Goal: Information Seeking & Learning: Learn about a topic

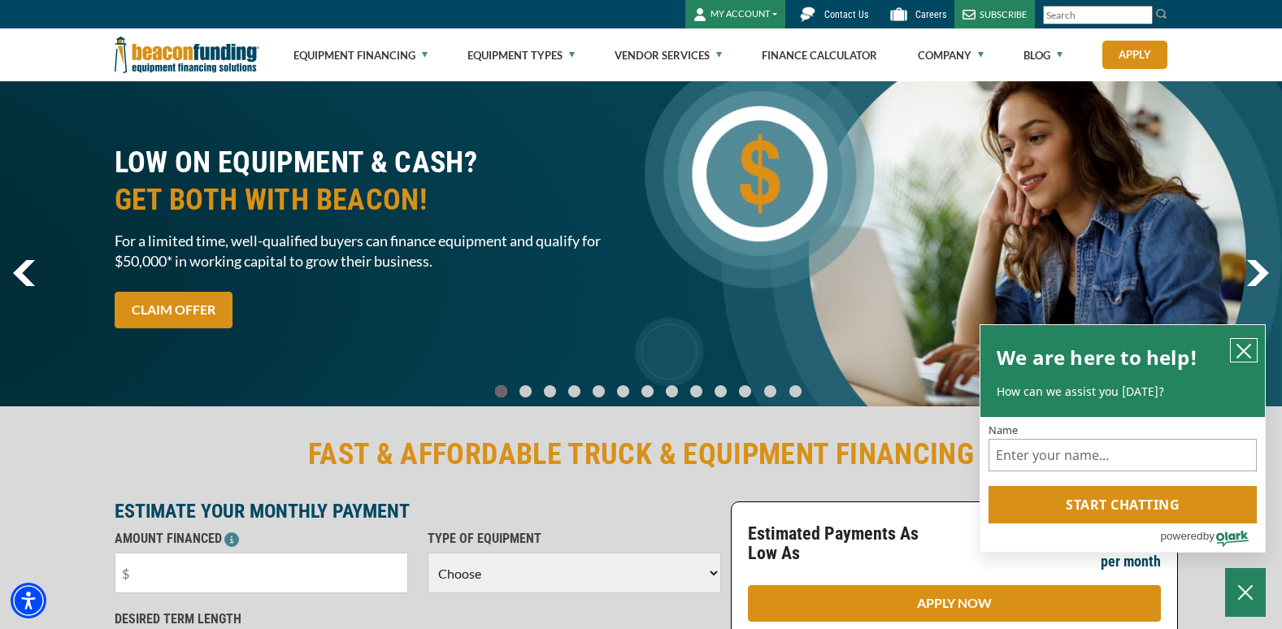
click at [1245, 350] on icon "close chatbox" at bounding box center [1243, 351] width 13 height 13
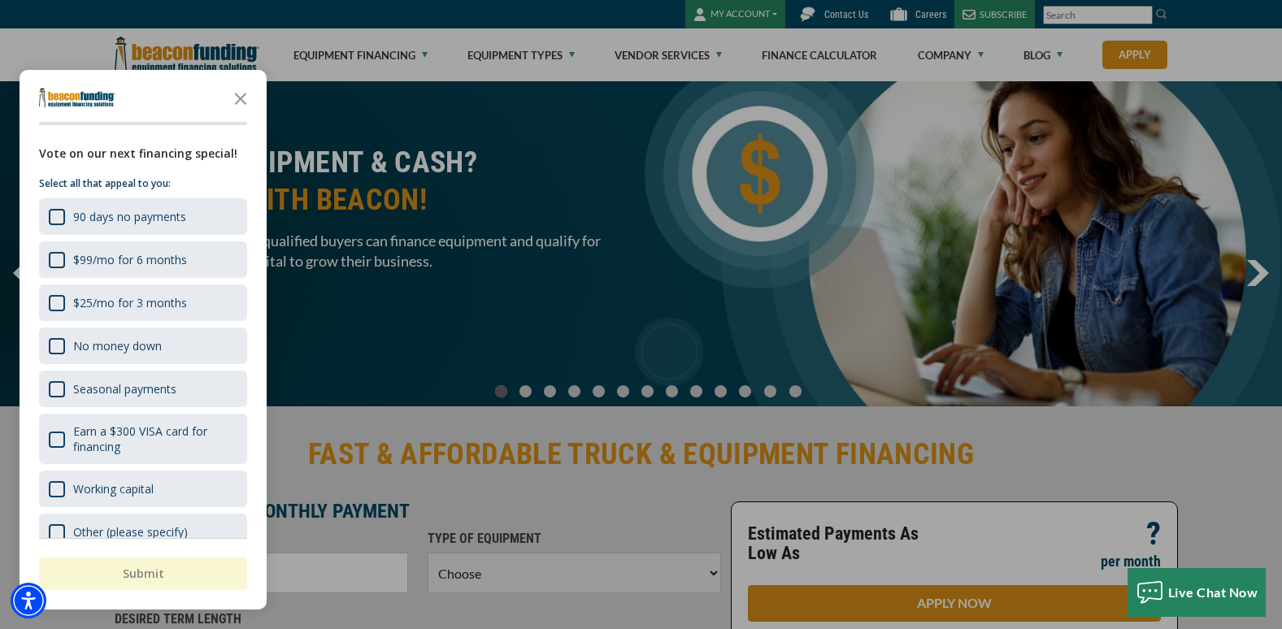
click at [935, 51] on div "button" at bounding box center [641, 314] width 1282 height 629
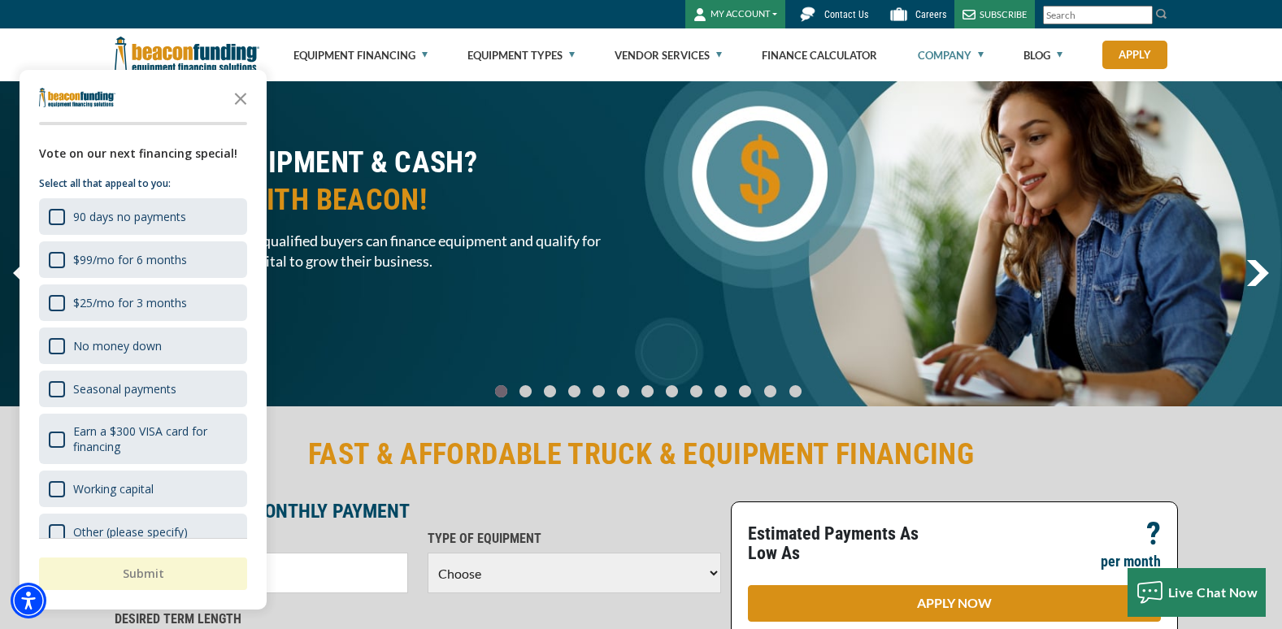
click at [935, 51] on link "Company" at bounding box center [951, 55] width 66 height 52
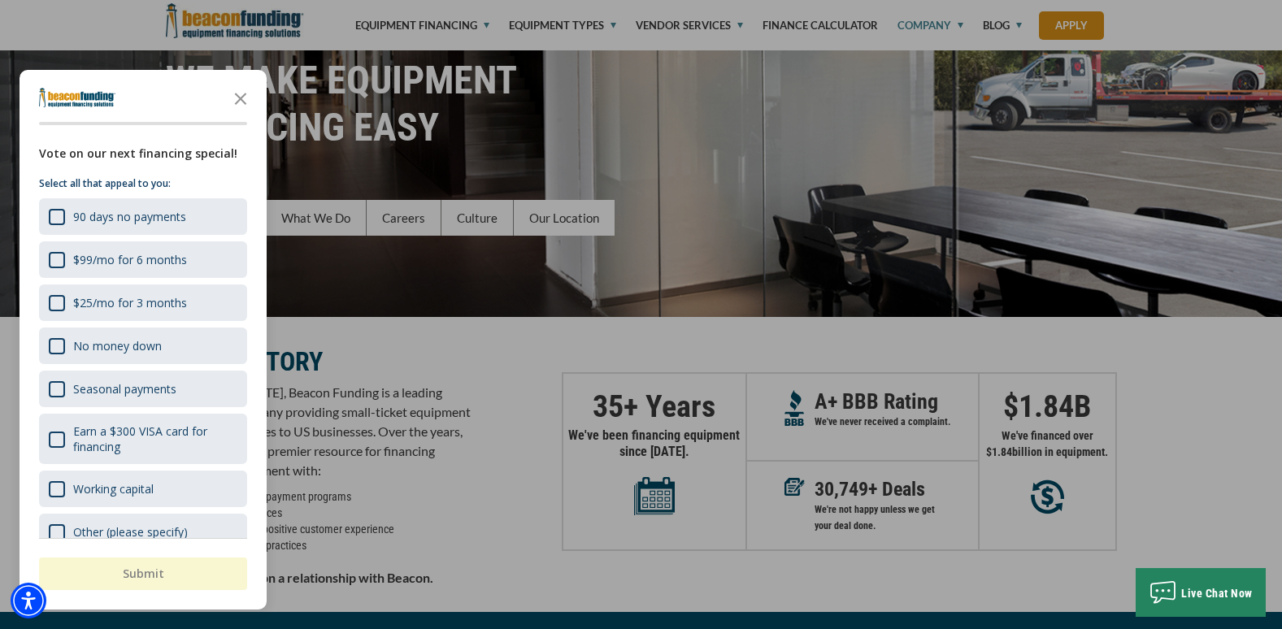
scroll to position [173, 0]
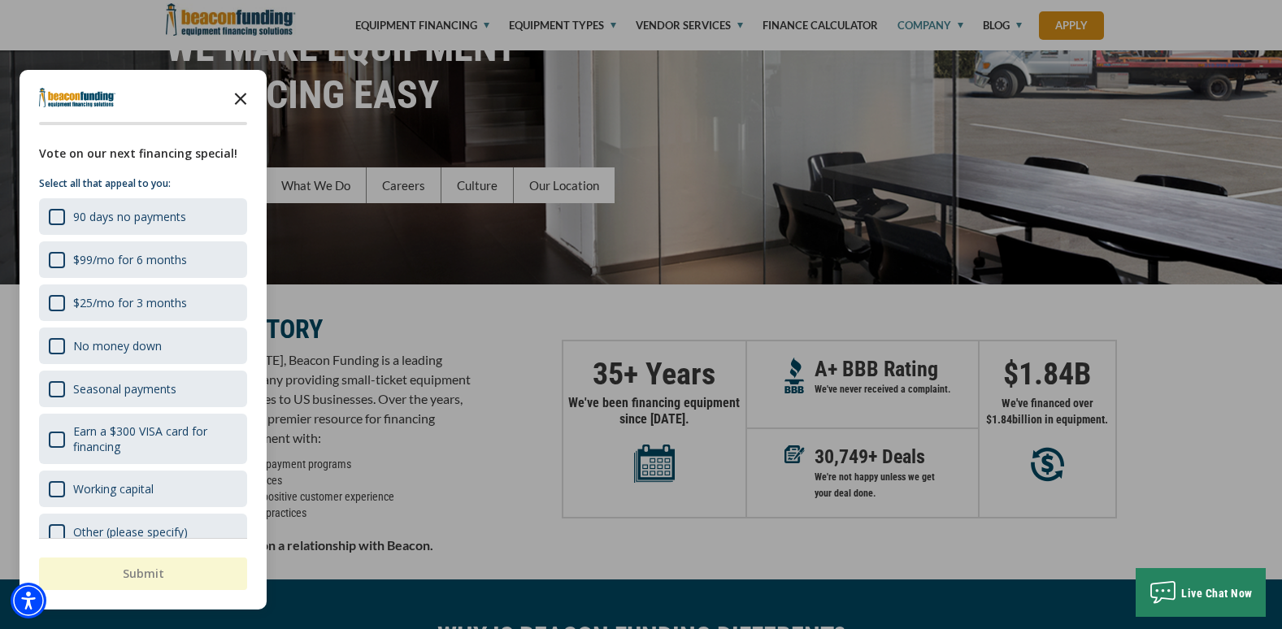
click at [242, 98] on icon "Close the survey" at bounding box center [240, 97] width 33 height 33
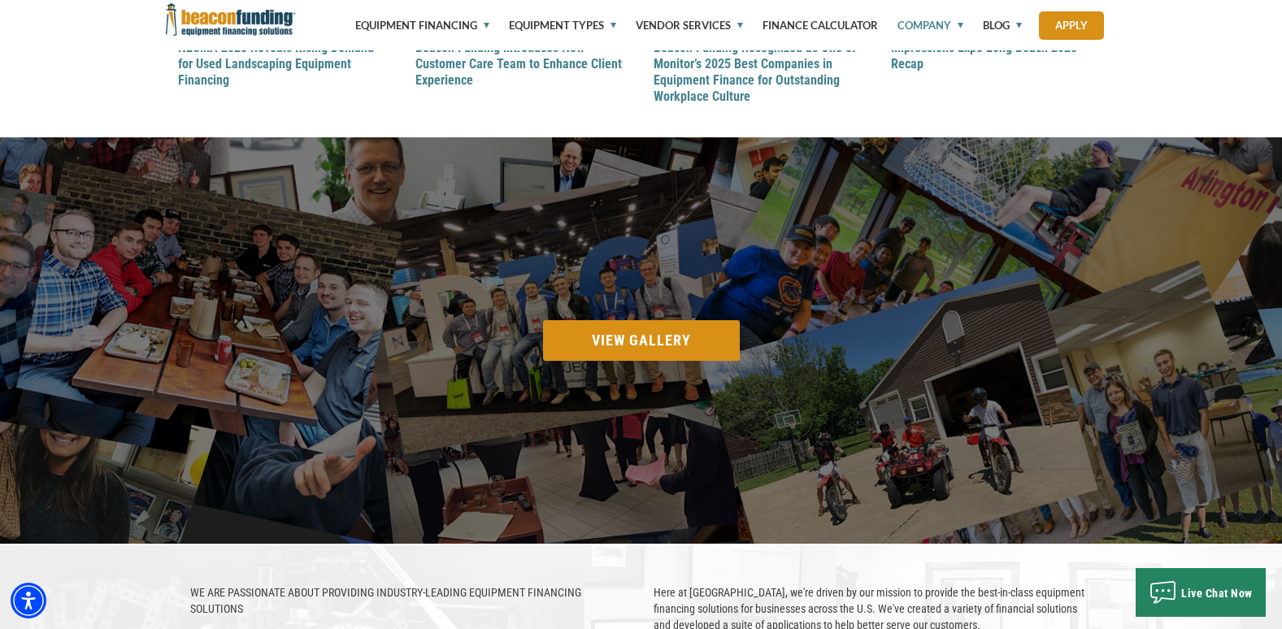
scroll to position [2145, 0]
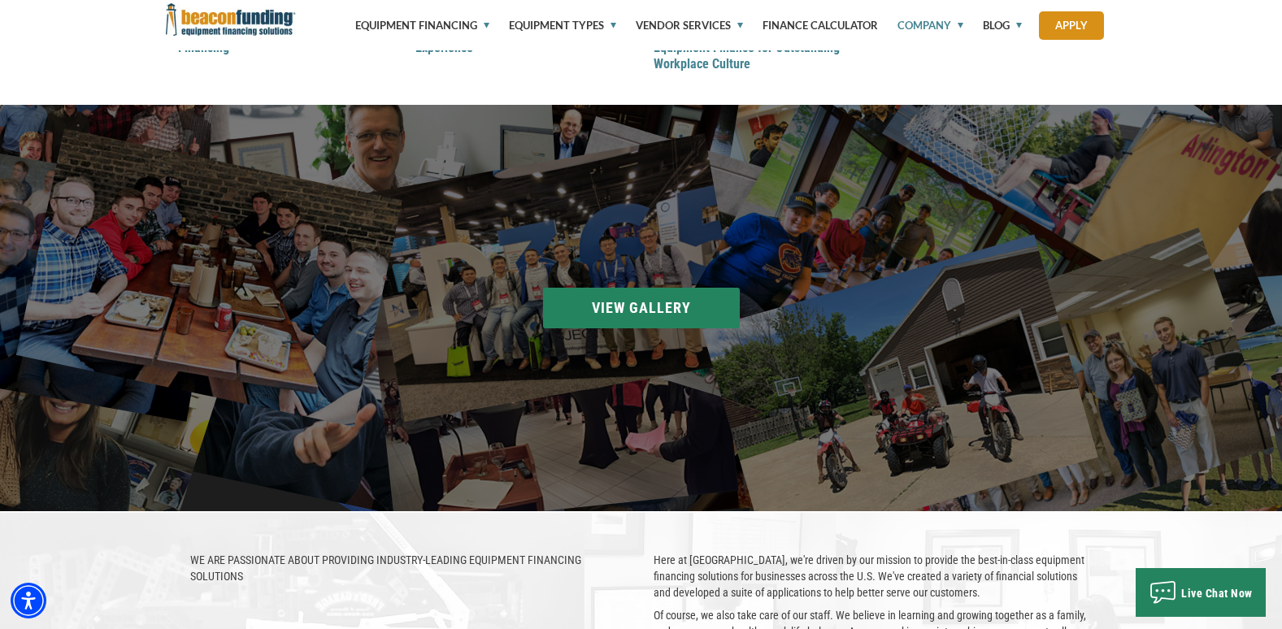
click at [626, 307] on section "Beacon Accounting at the 100 Best Places to Work in Chicago pizza party New sui…" at bounding box center [641, 308] width 1282 height 407
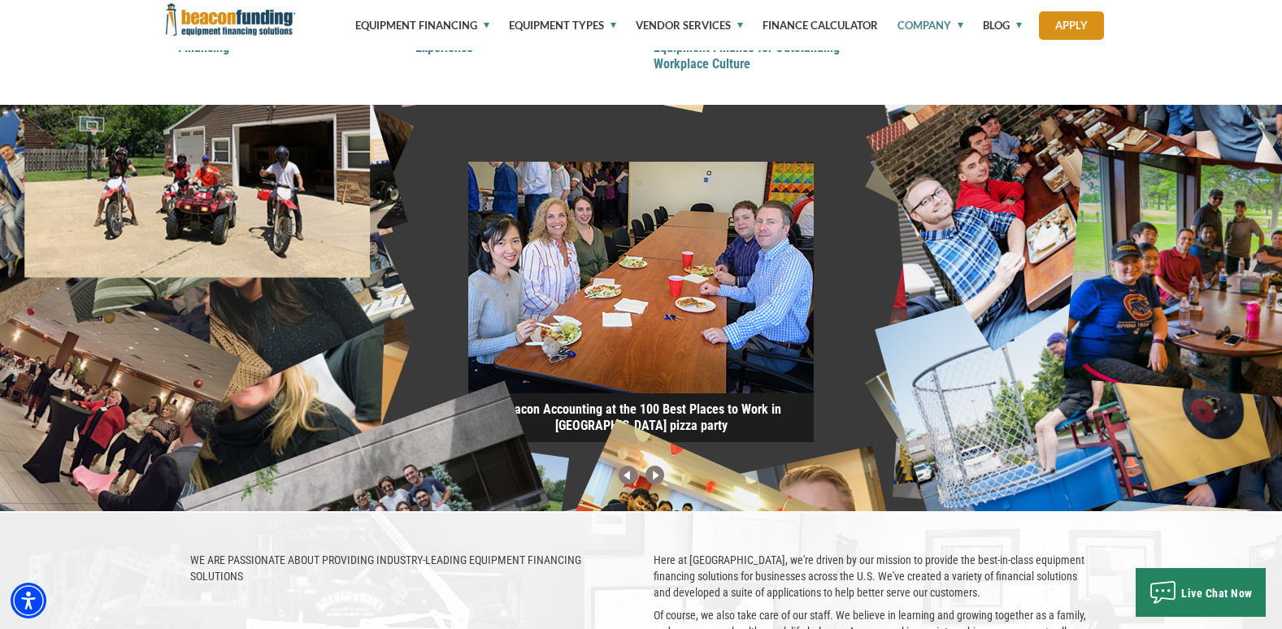
click at [626, 307] on img at bounding box center [641, 278] width 346 height 232
click at [655, 480] on img at bounding box center [654, 476] width 27 height 21
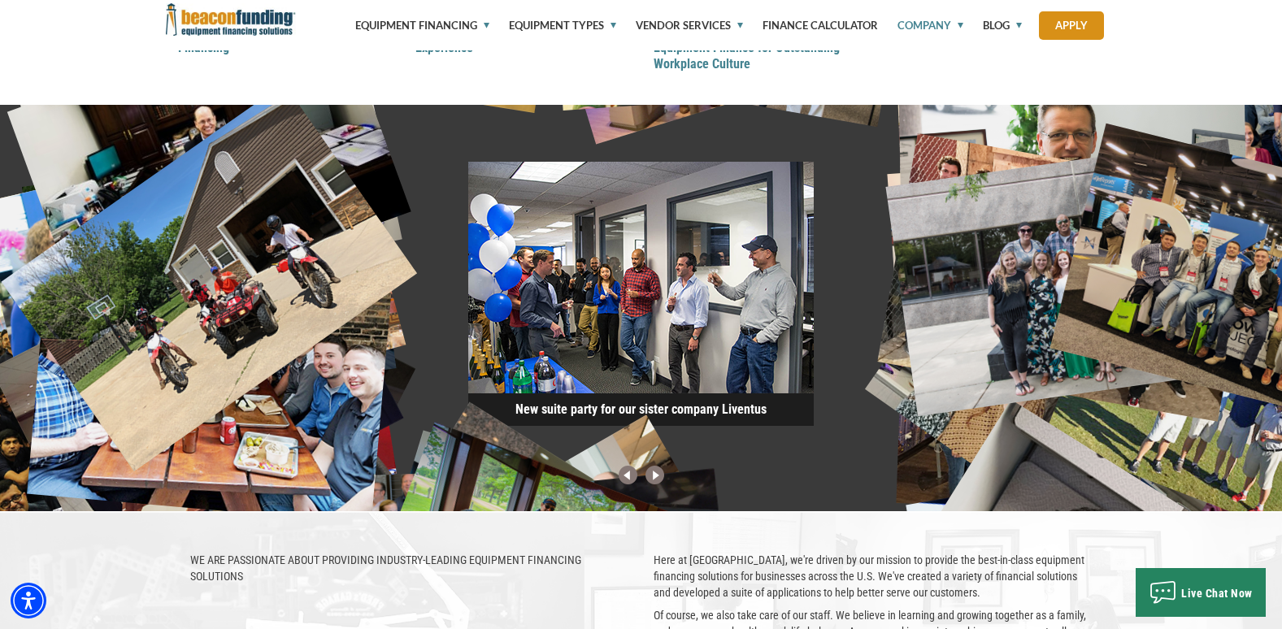
click at [655, 480] on img at bounding box center [654, 476] width 27 height 21
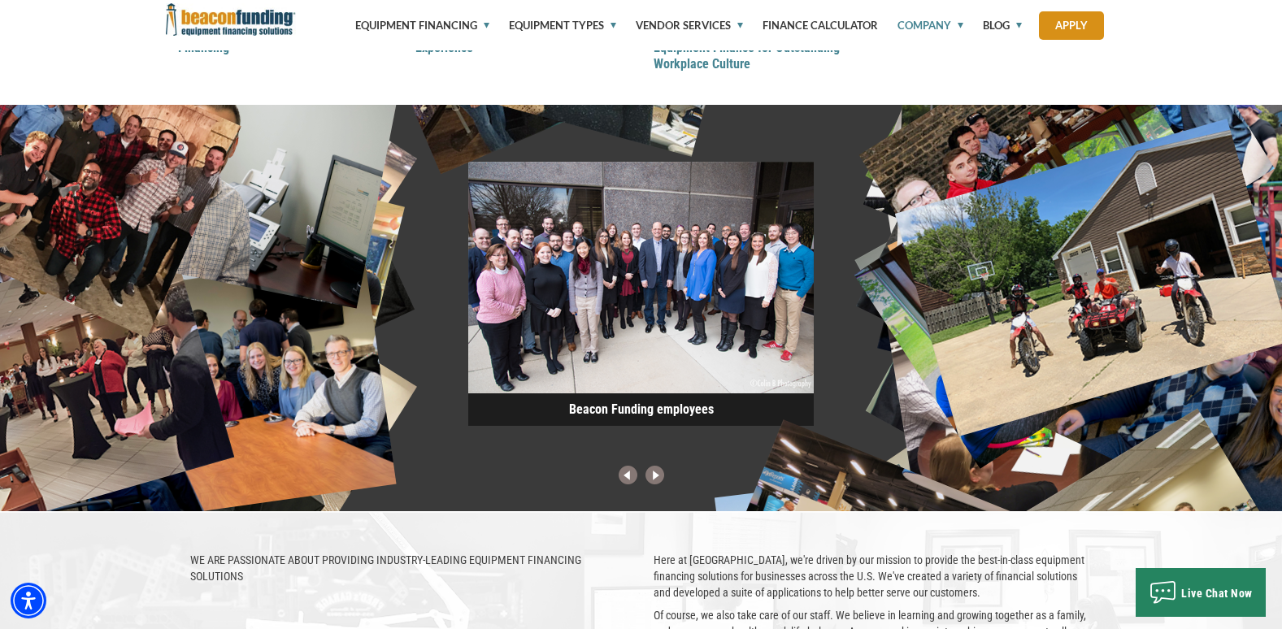
click at [655, 480] on img at bounding box center [654, 476] width 27 height 21
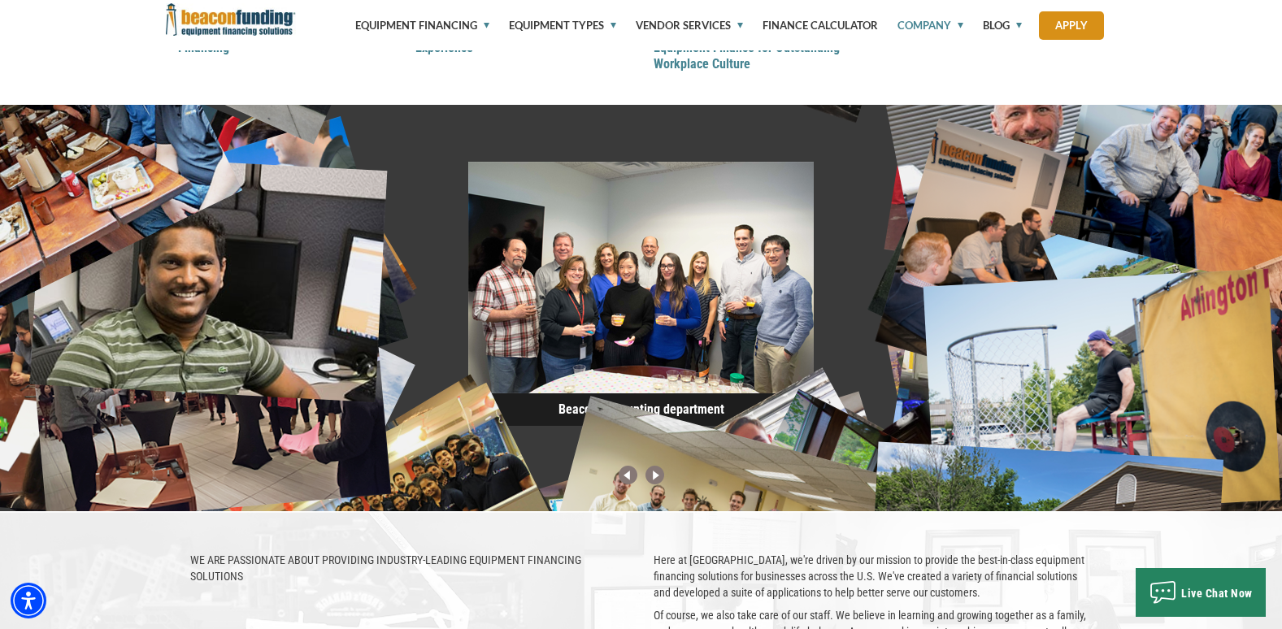
click at [655, 480] on img at bounding box center [654, 476] width 27 height 21
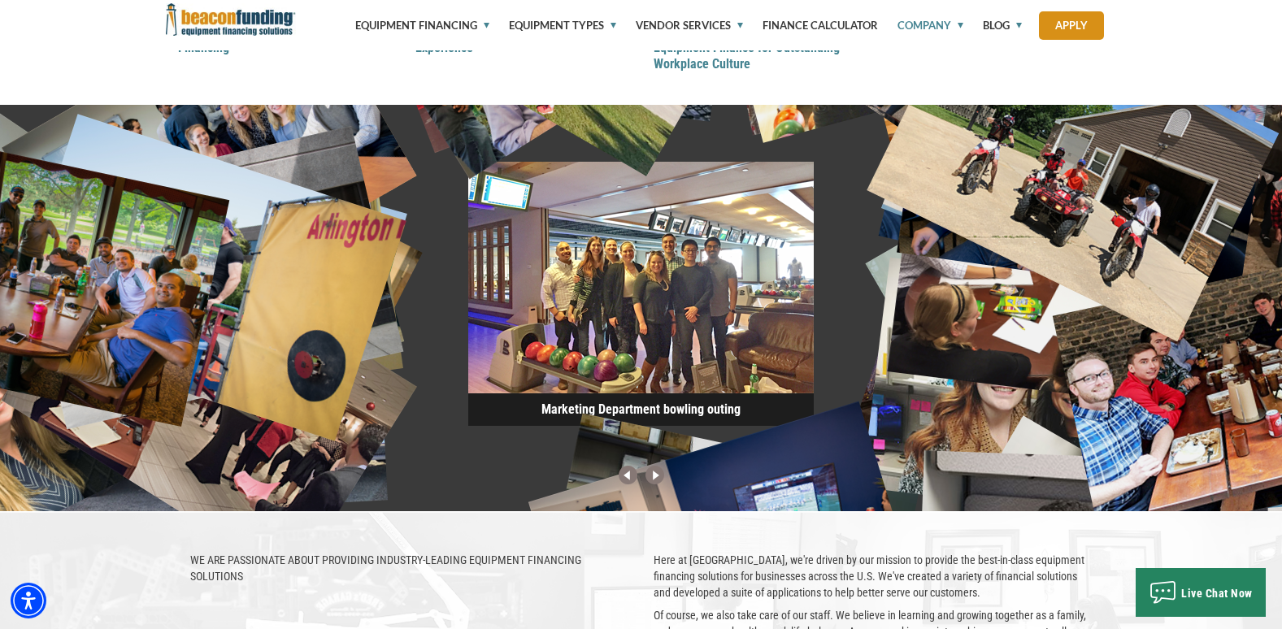
click at [655, 480] on img at bounding box center [654, 476] width 27 height 21
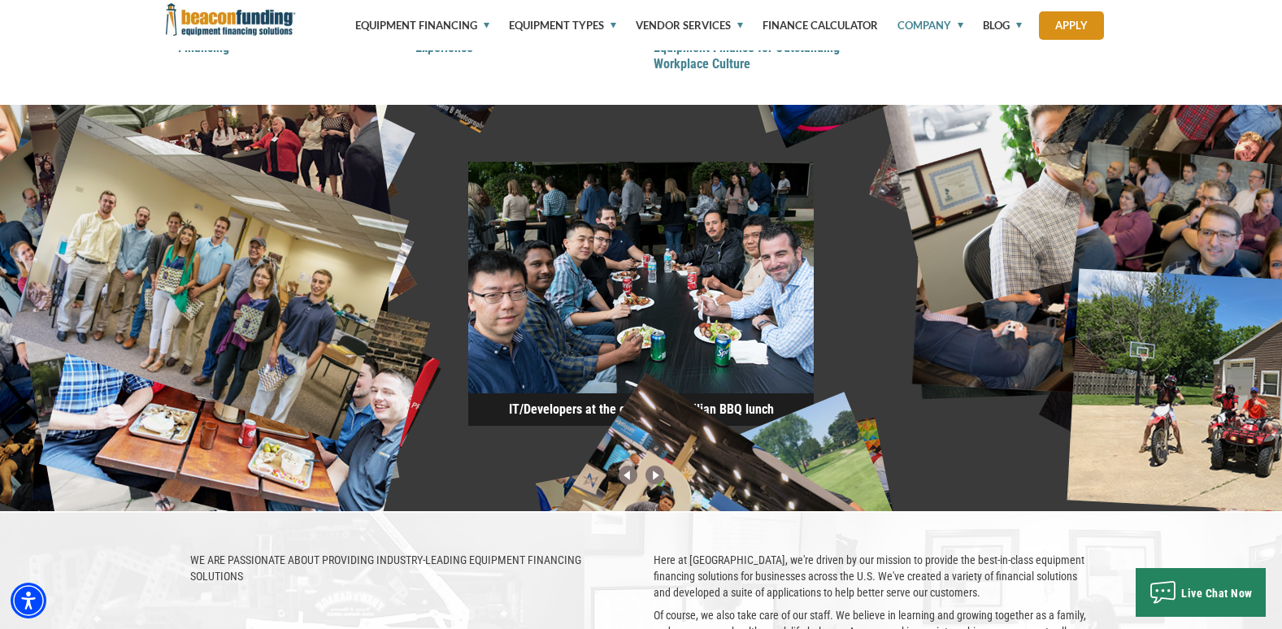
click at [655, 480] on img at bounding box center [654, 476] width 27 height 21
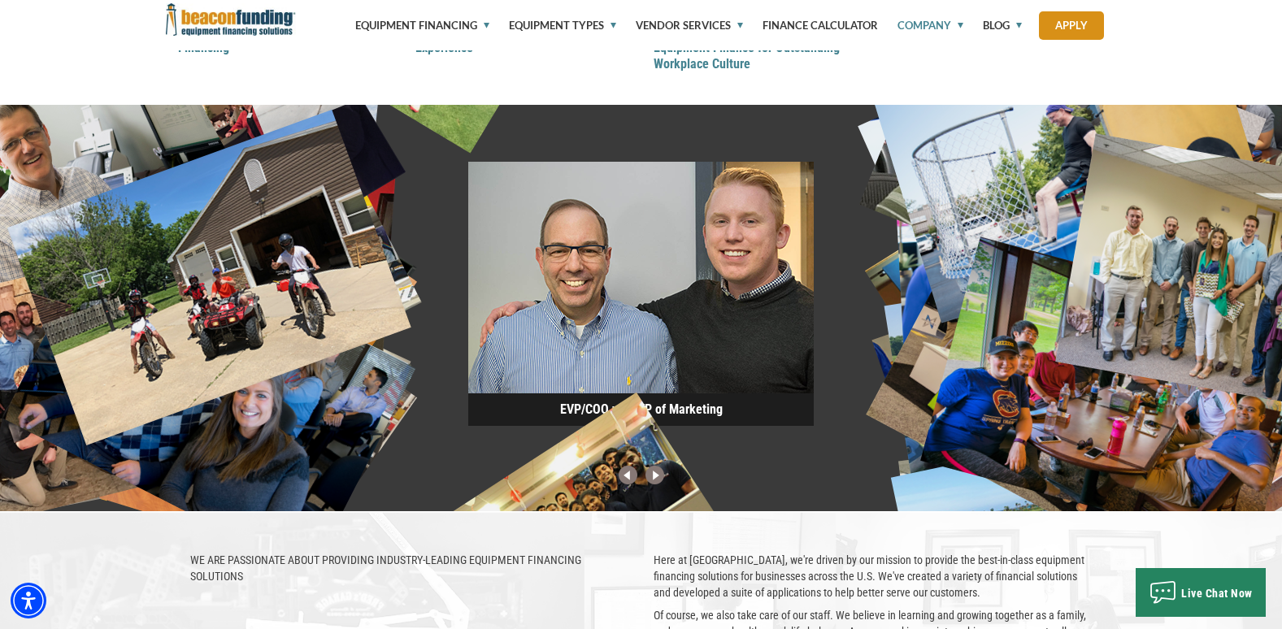
click at [655, 480] on img at bounding box center [654, 476] width 27 height 21
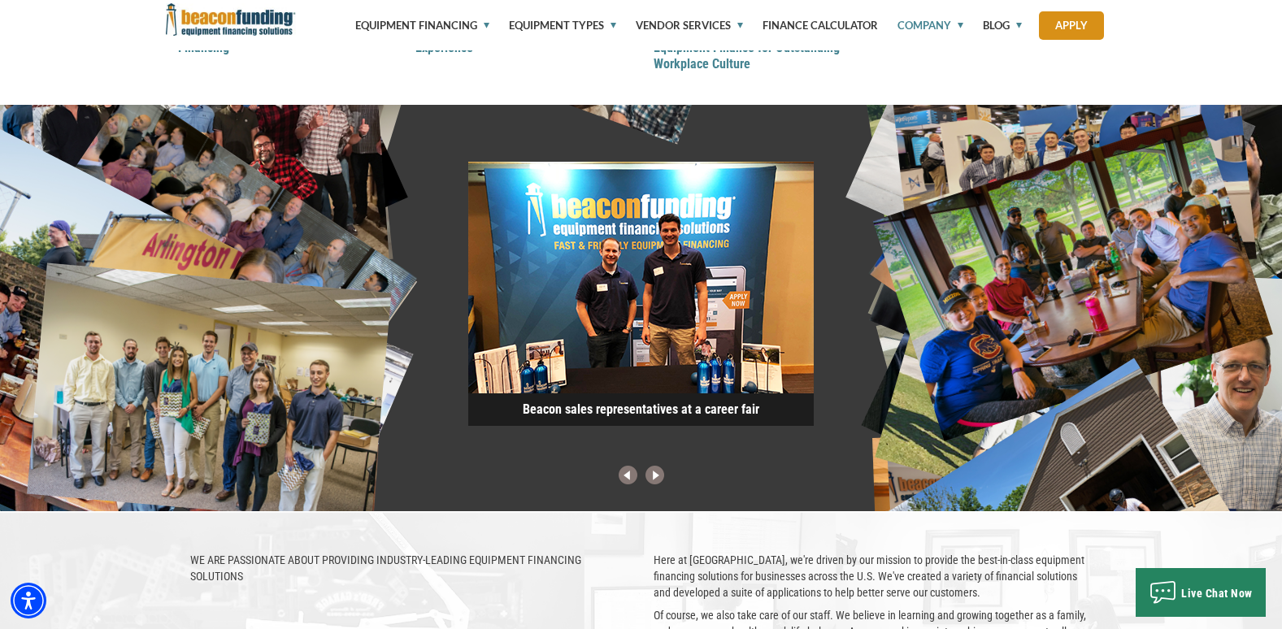
click at [655, 480] on img at bounding box center [654, 476] width 27 height 21
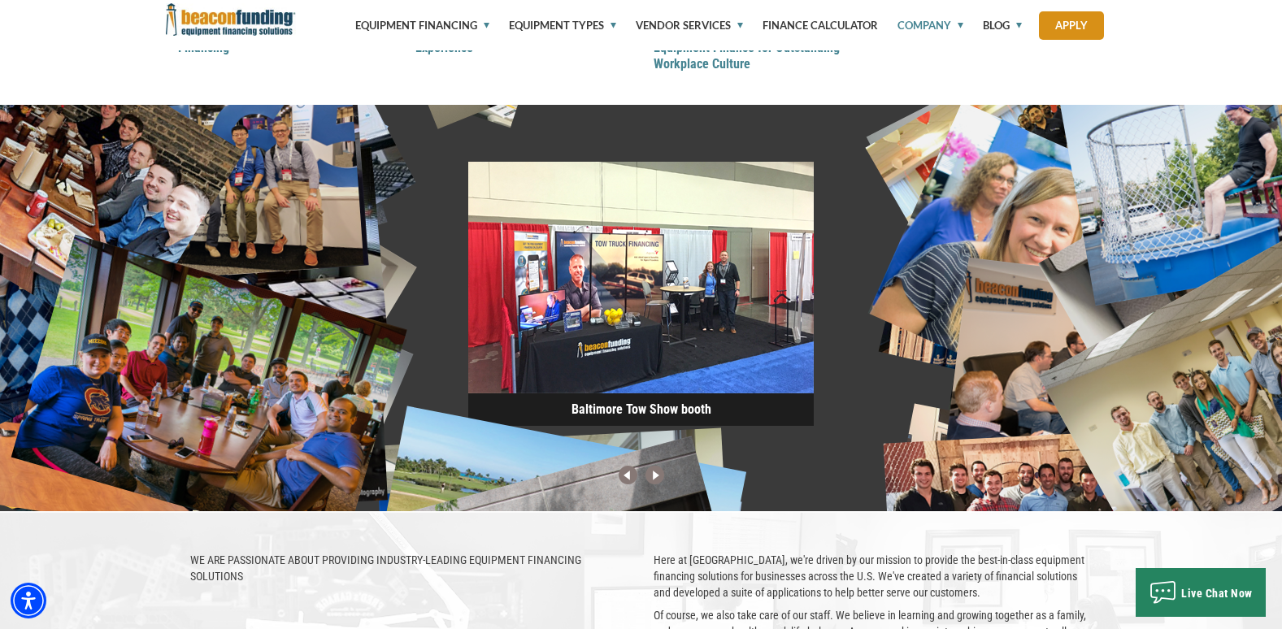
click at [655, 480] on img at bounding box center [654, 476] width 27 height 21
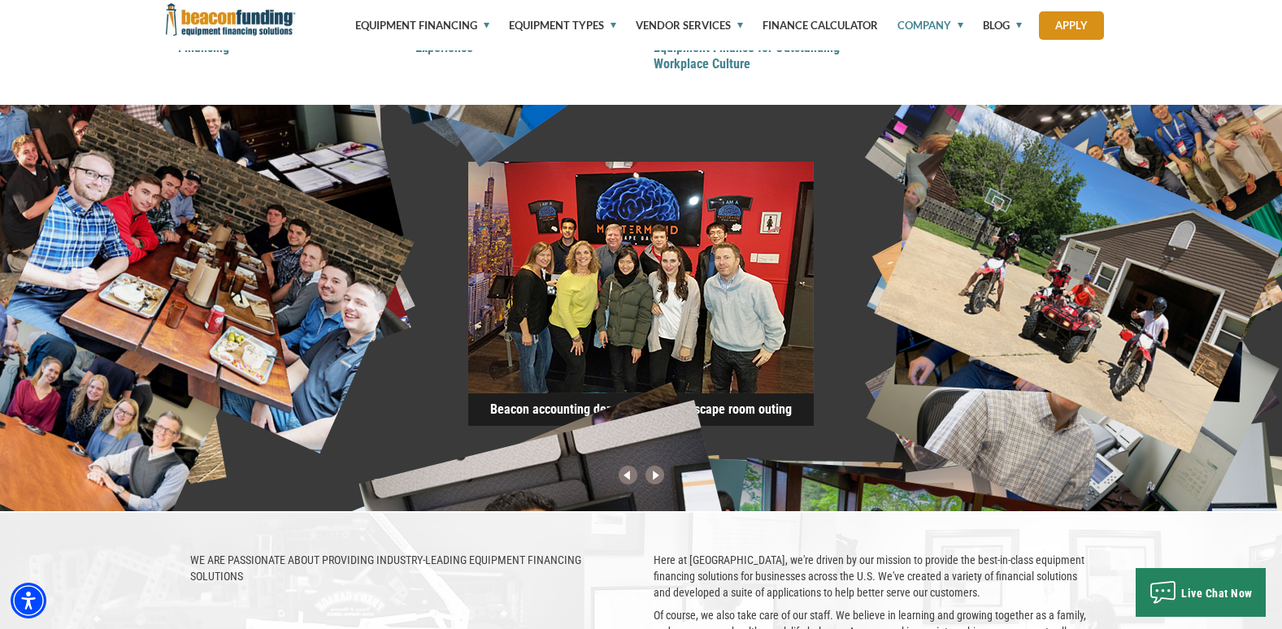
click at [655, 480] on img at bounding box center [654, 476] width 27 height 21
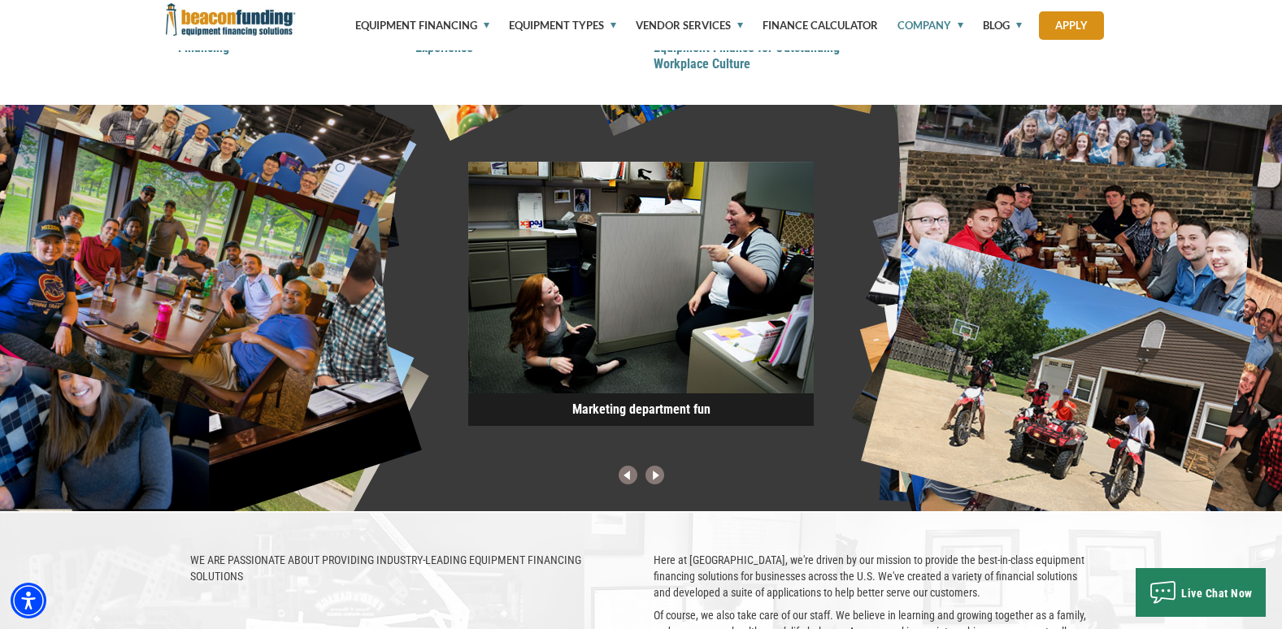
click at [655, 480] on img at bounding box center [654, 476] width 27 height 21
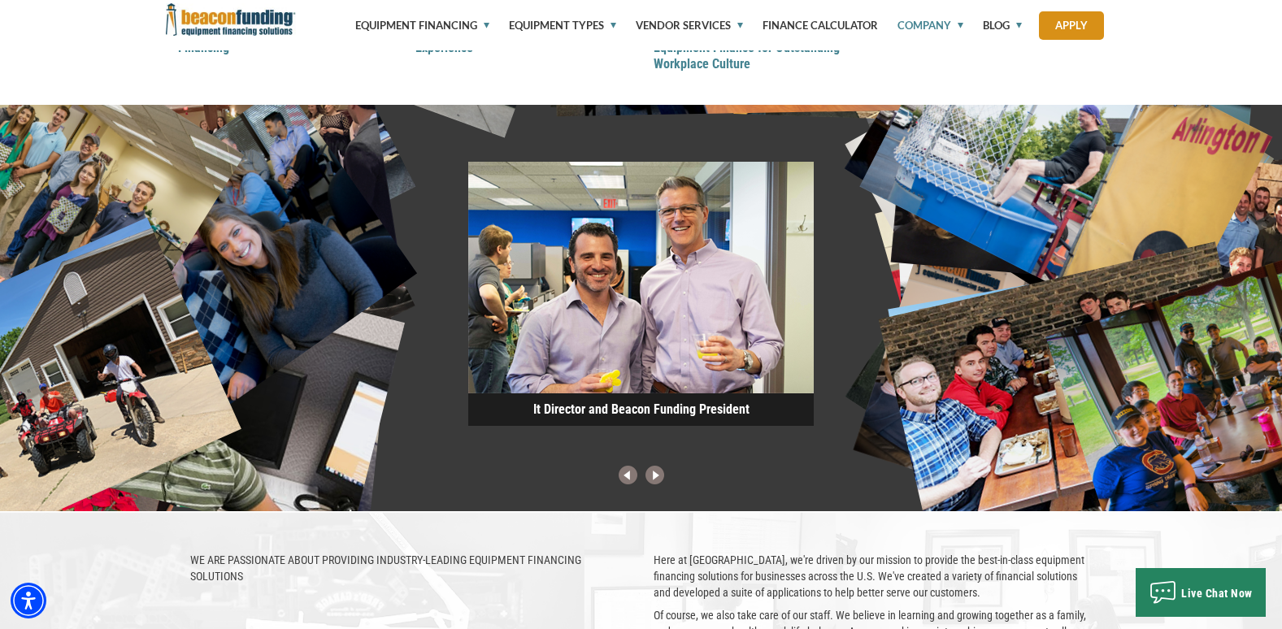
click at [655, 480] on img at bounding box center [654, 476] width 27 height 21
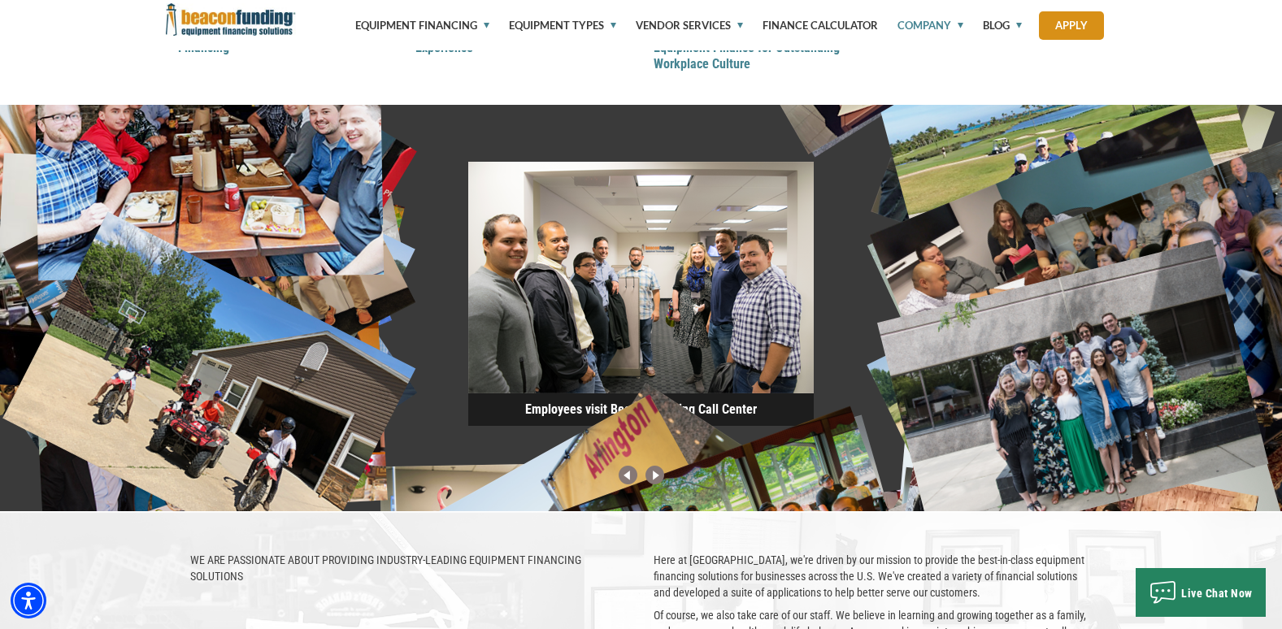
click at [655, 480] on img at bounding box center [654, 476] width 27 height 21
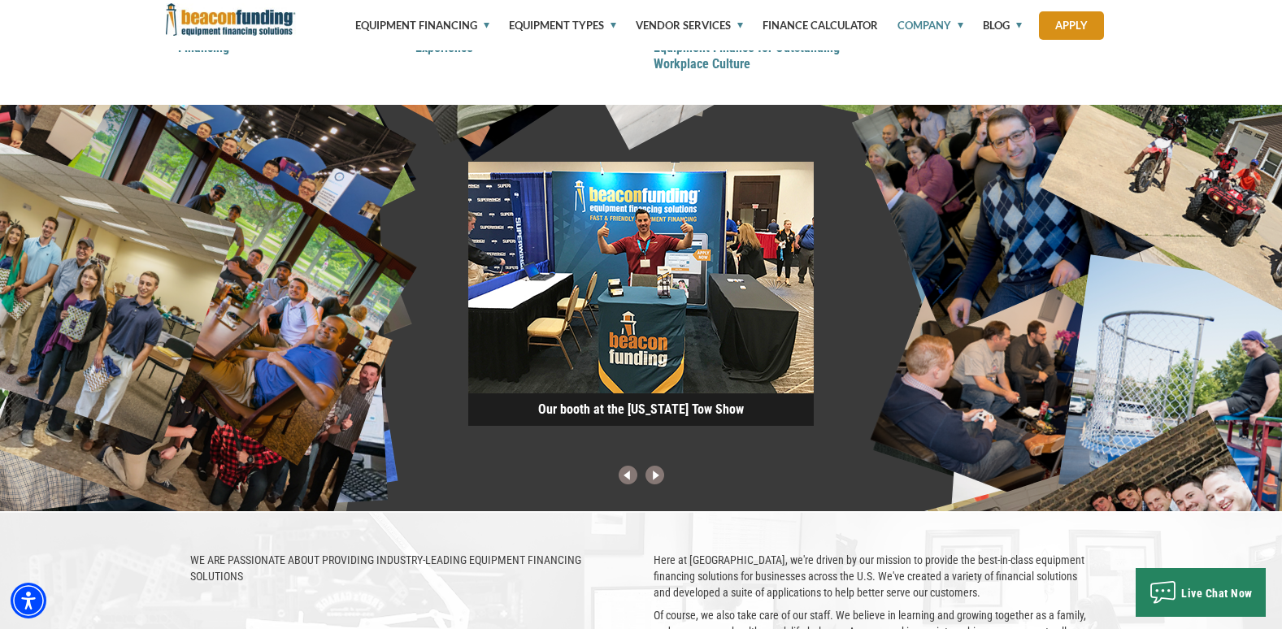
click at [655, 480] on img at bounding box center [654, 476] width 27 height 21
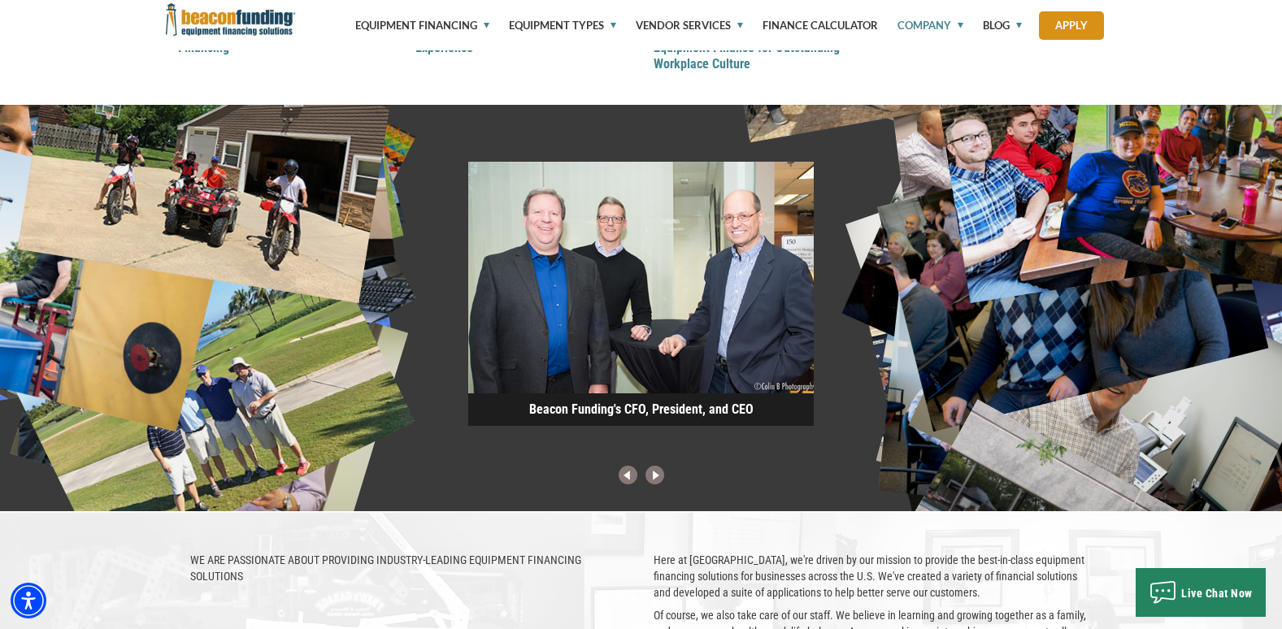
click at [655, 480] on img at bounding box center [654, 476] width 27 height 21
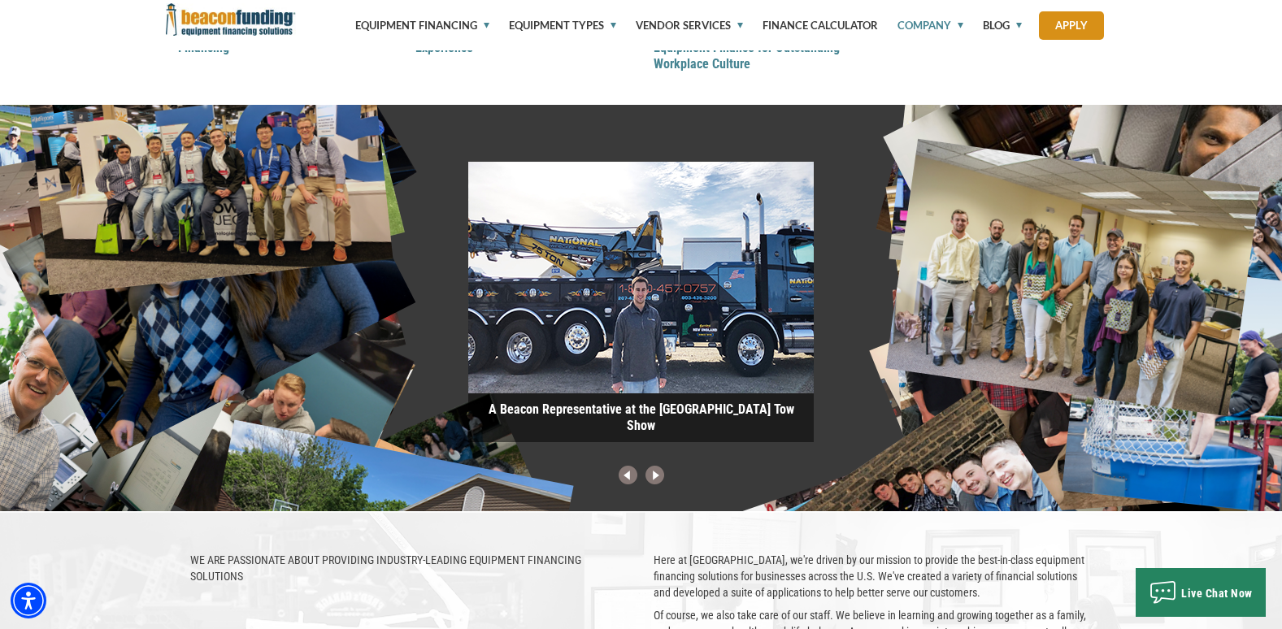
click at [655, 480] on img at bounding box center [654, 476] width 27 height 21
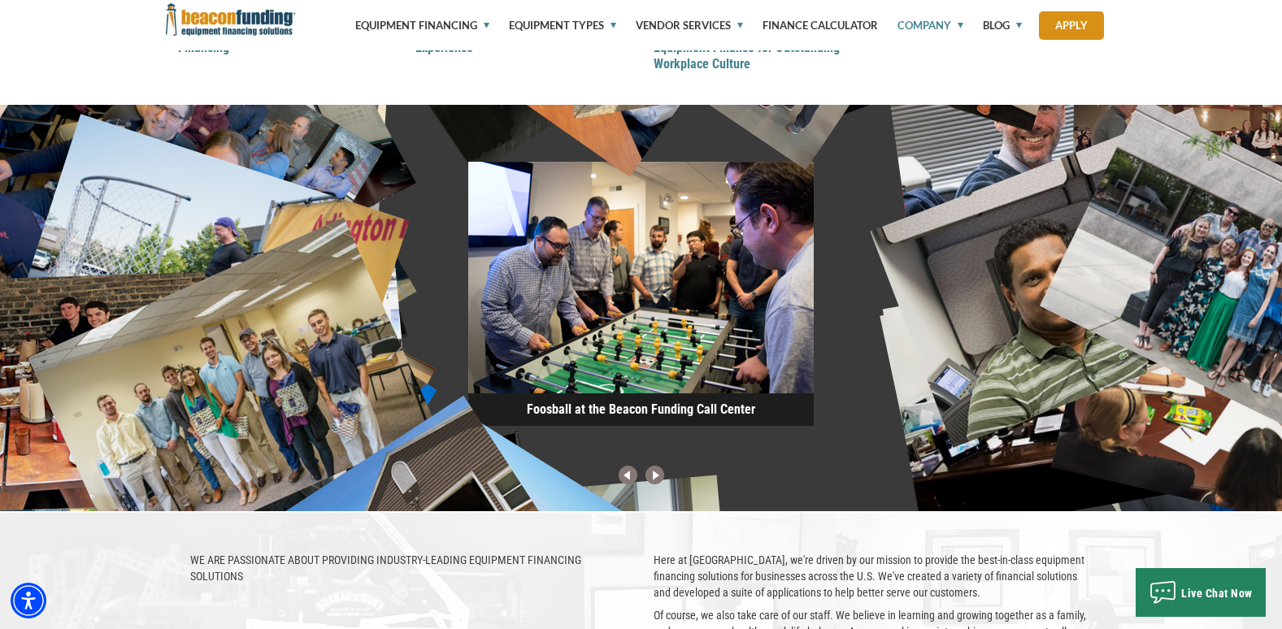
click at [655, 480] on img at bounding box center [654, 476] width 27 height 21
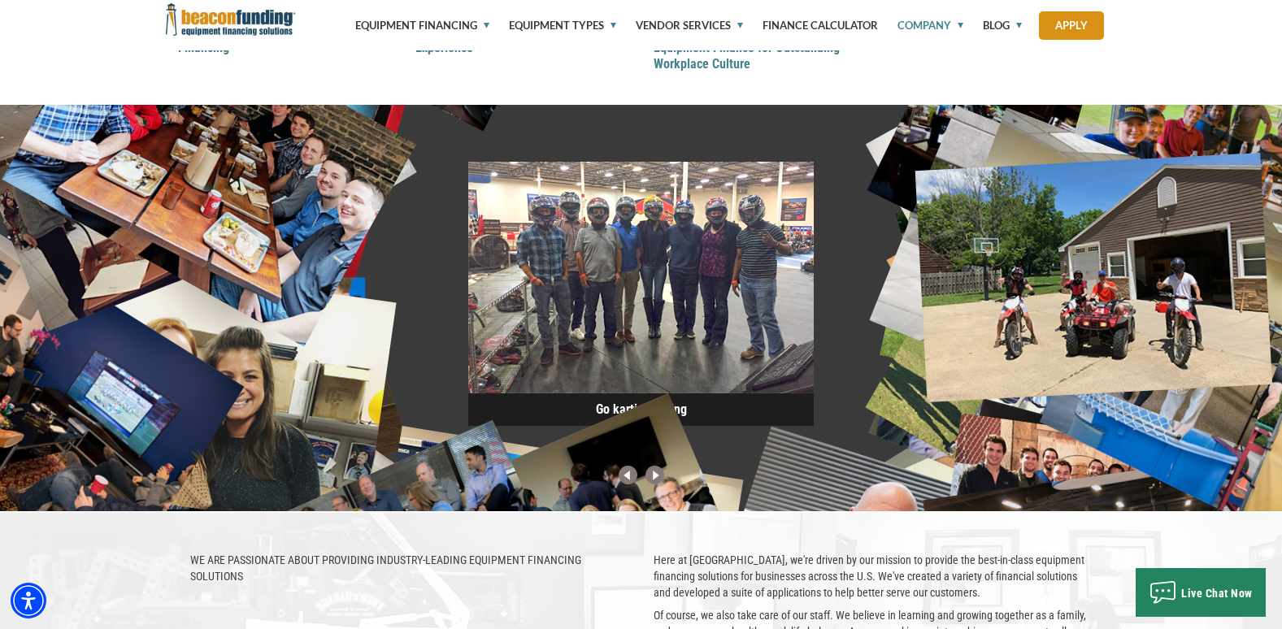
click at [655, 480] on img at bounding box center [654, 476] width 27 height 21
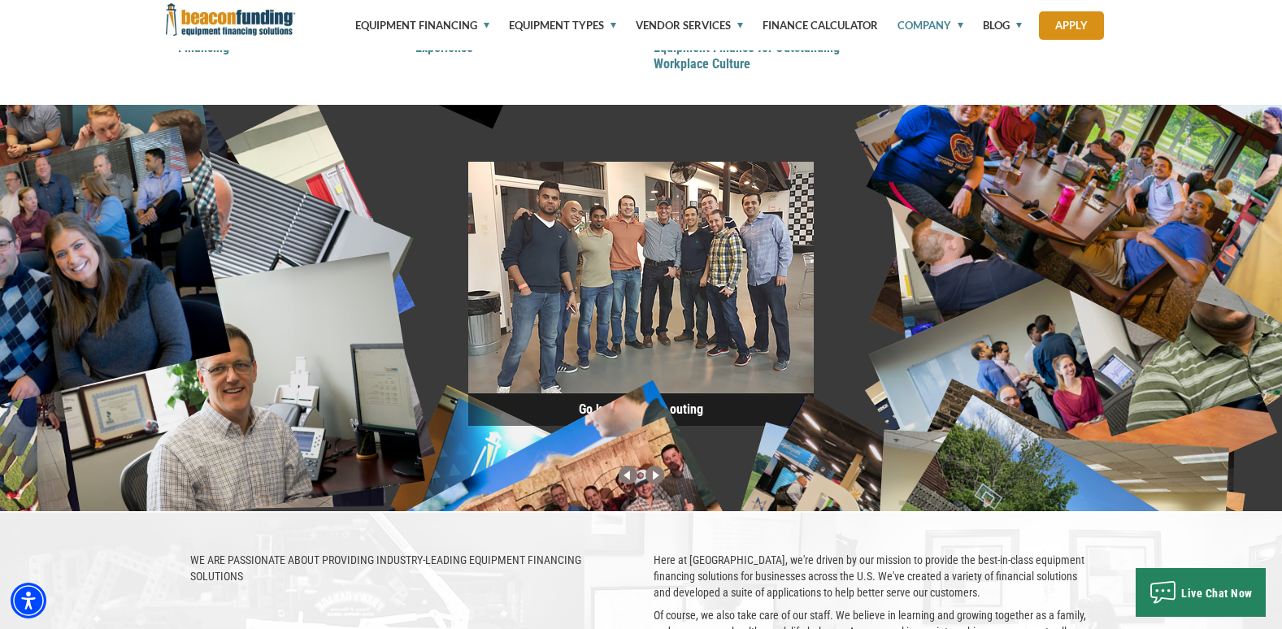
click at [655, 480] on img at bounding box center [654, 476] width 27 height 21
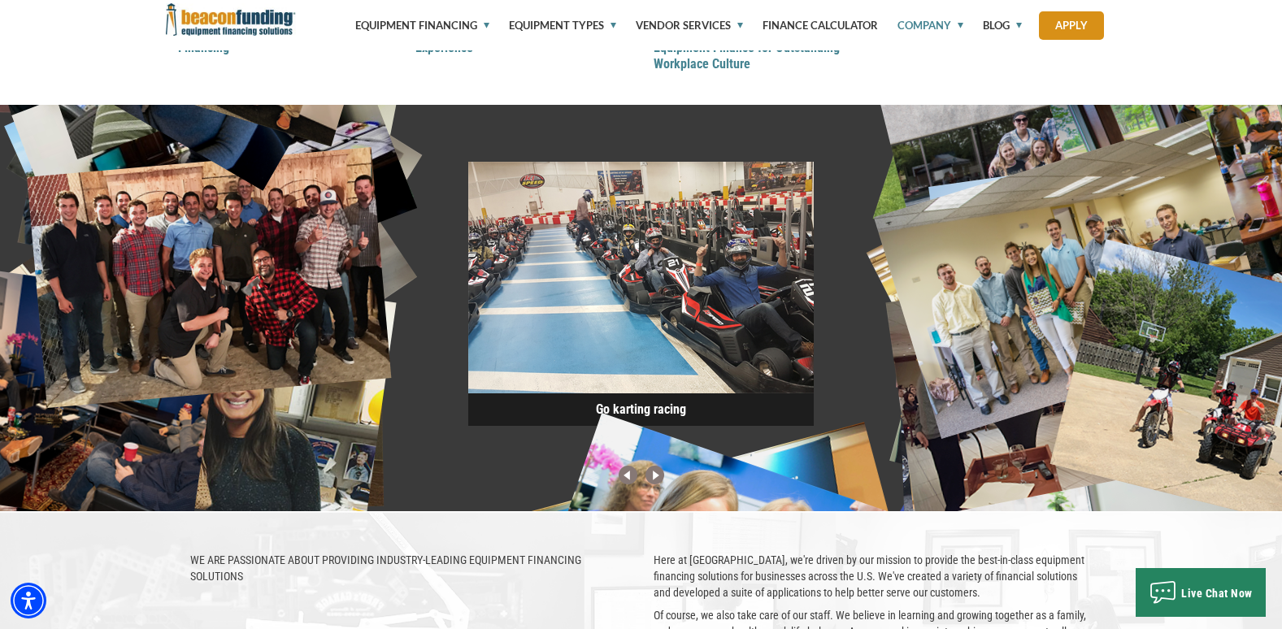
click at [655, 480] on img at bounding box center [654, 476] width 27 height 21
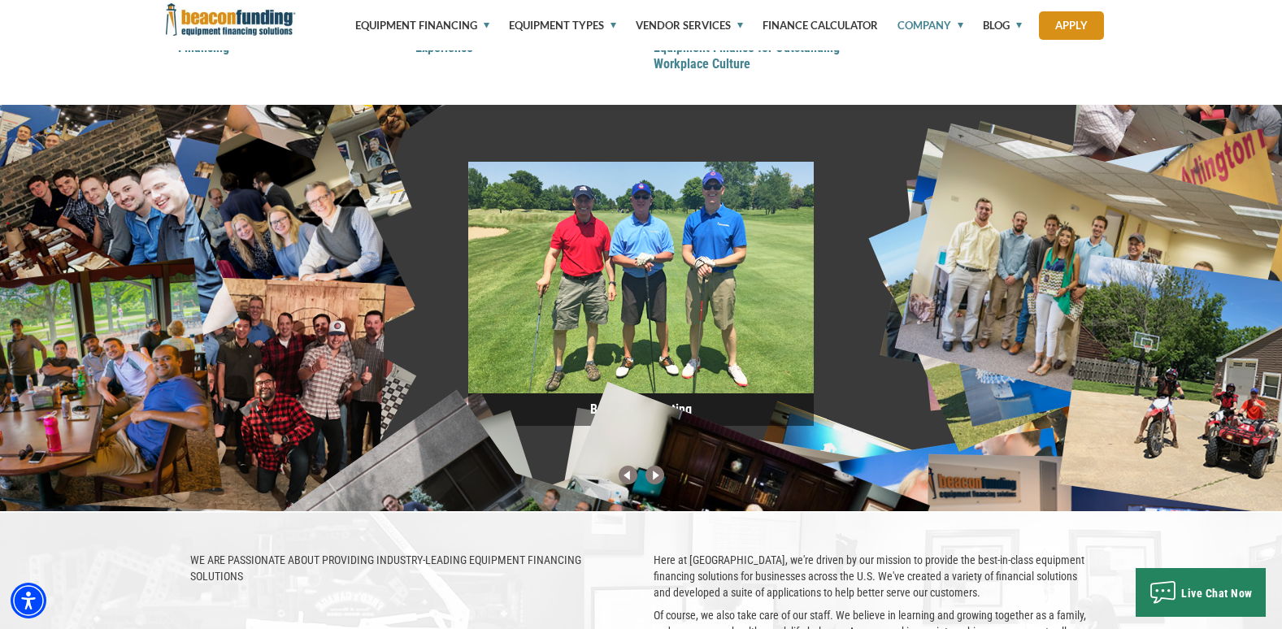
click at [655, 480] on img at bounding box center [654, 476] width 27 height 21
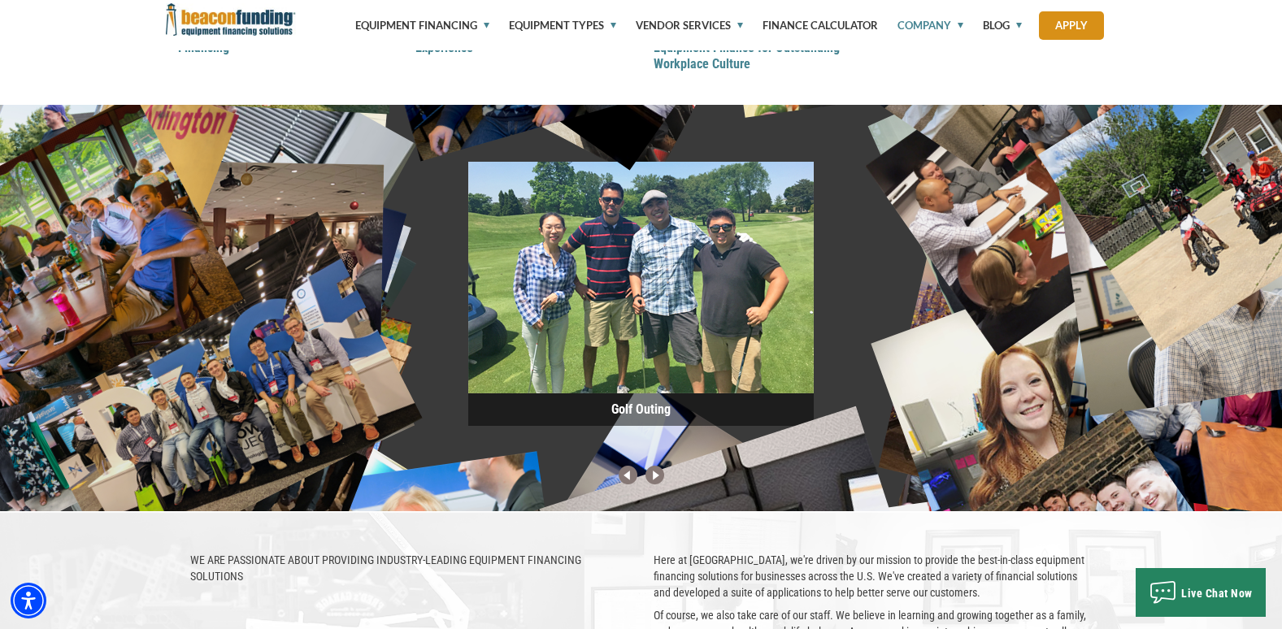
click at [655, 480] on img at bounding box center [654, 476] width 27 height 21
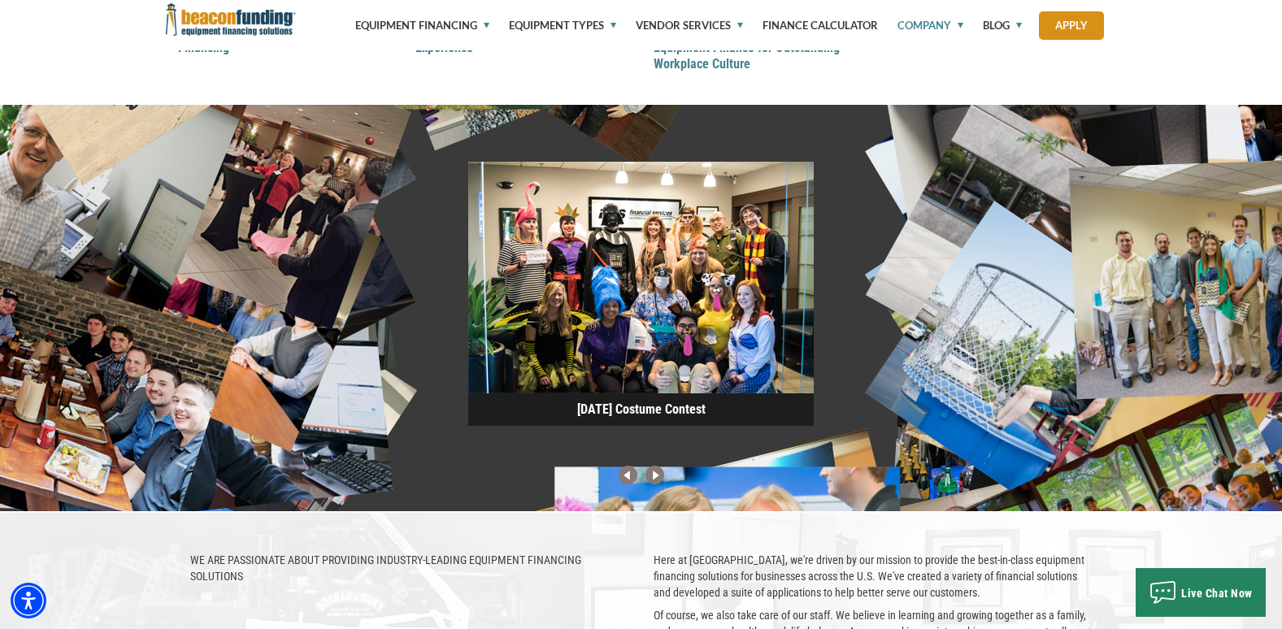
click at [655, 480] on img at bounding box center [654, 476] width 27 height 21
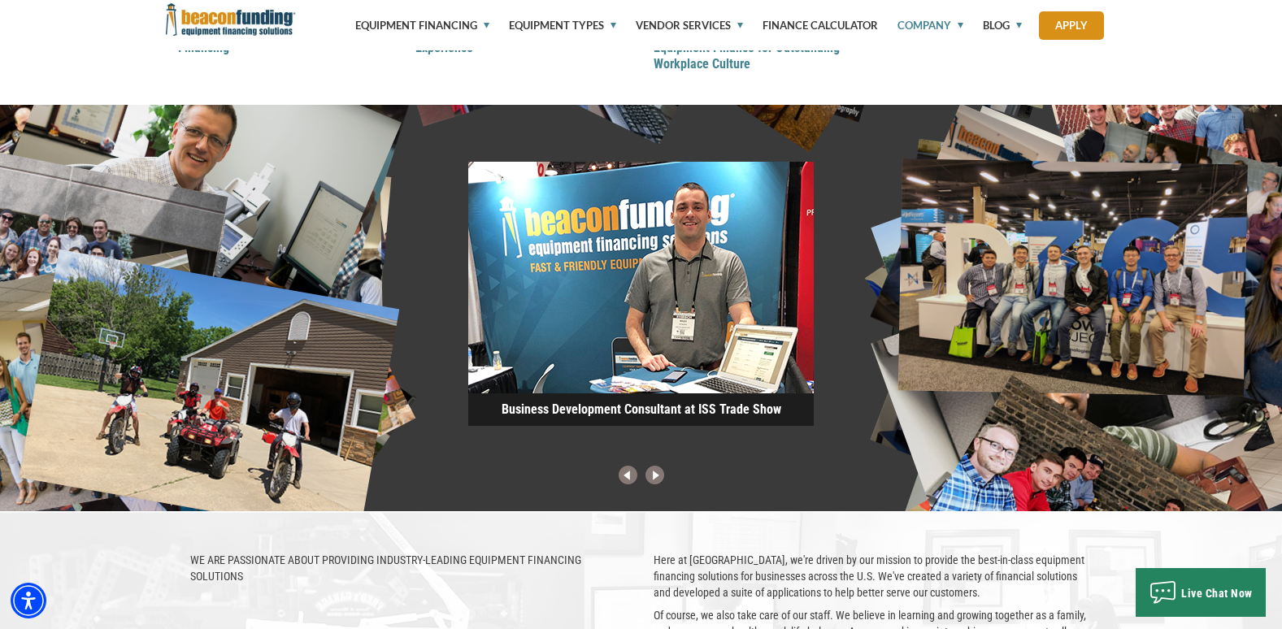
click at [655, 480] on img at bounding box center [654, 476] width 27 height 21
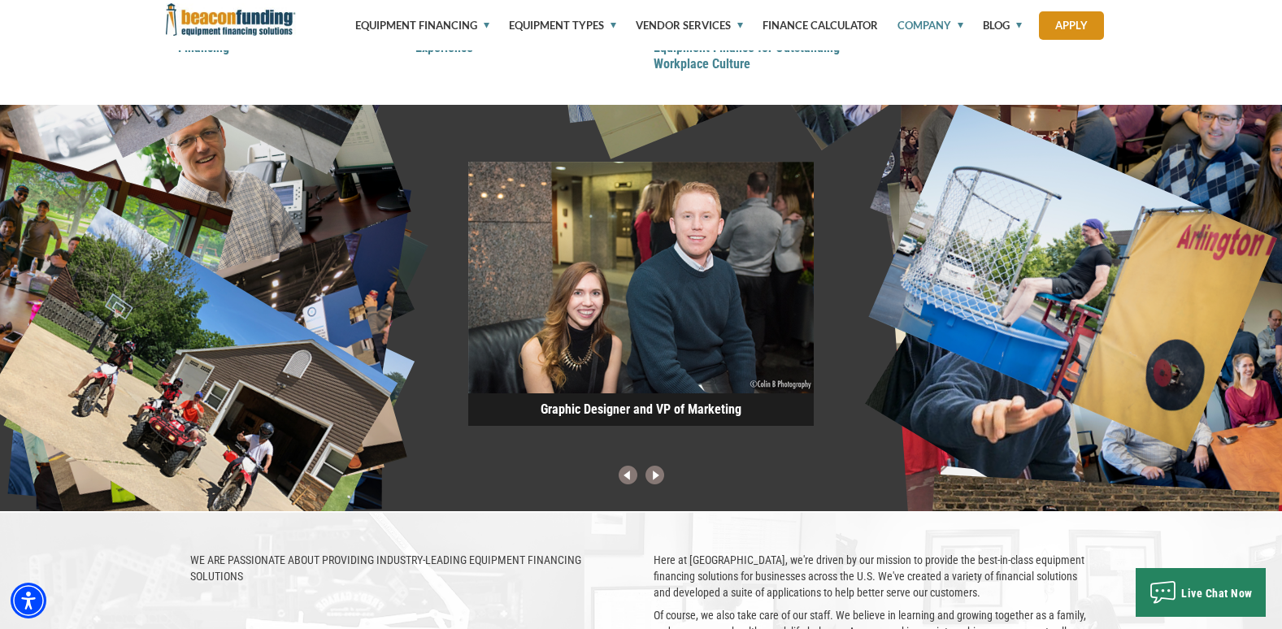
click at [655, 480] on img at bounding box center [654, 476] width 27 height 21
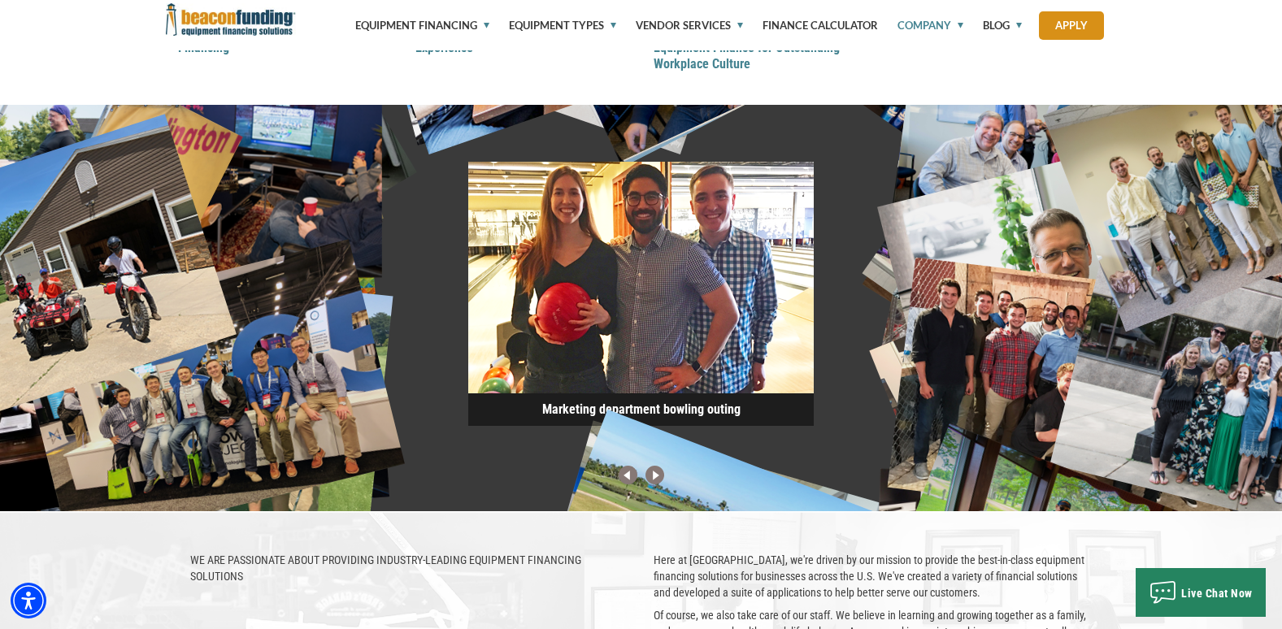
click at [655, 480] on img at bounding box center [654, 476] width 27 height 21
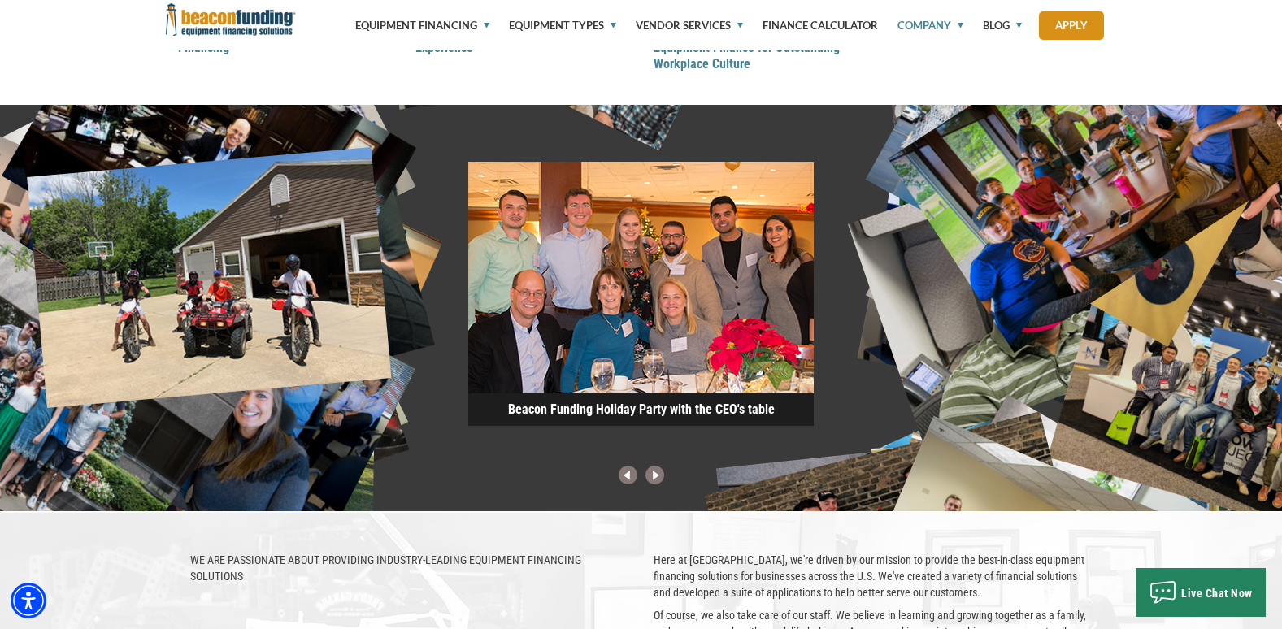
click at [655, 480] on img at bounding box center [654, 476] width 27 height 21
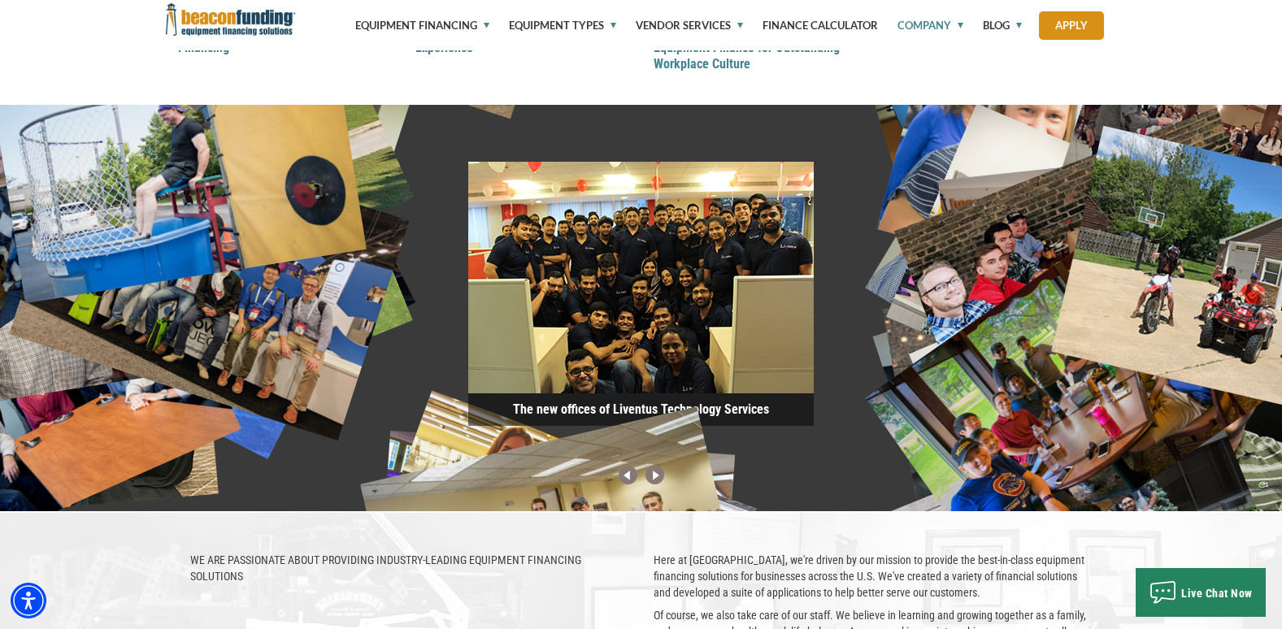
click at [655, 480] on img at bounding box center [654, 476] width 27 height 21
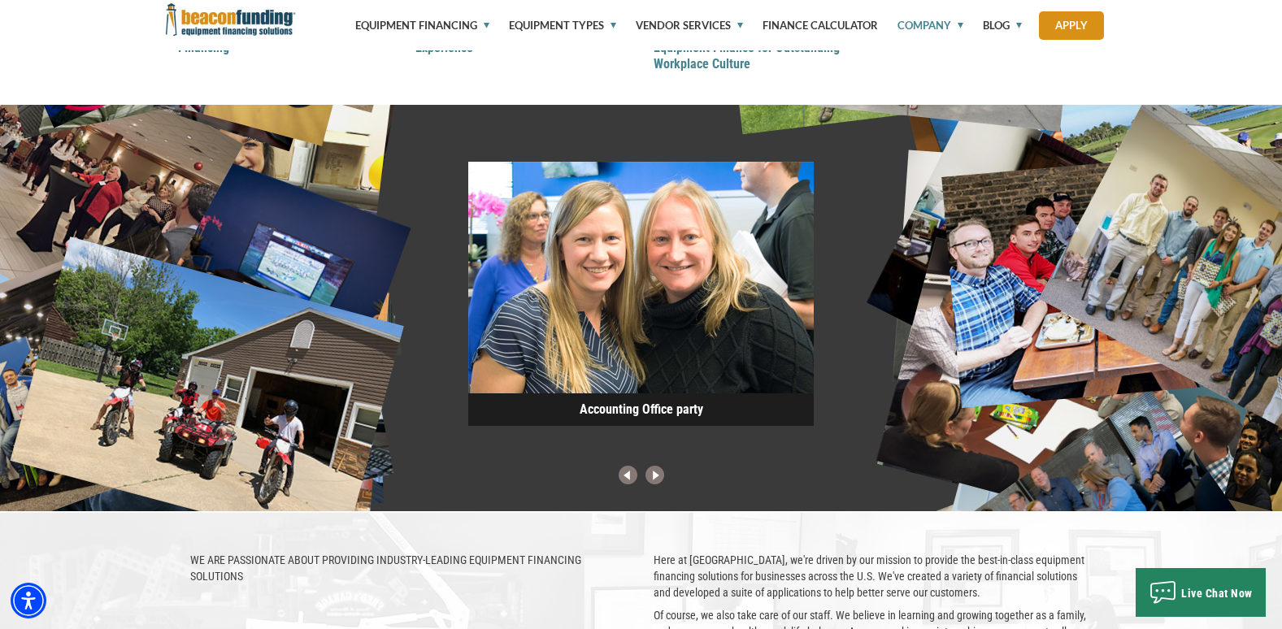
click at [655, 480] on img at bounding box center [654, 476] width 27 height 21
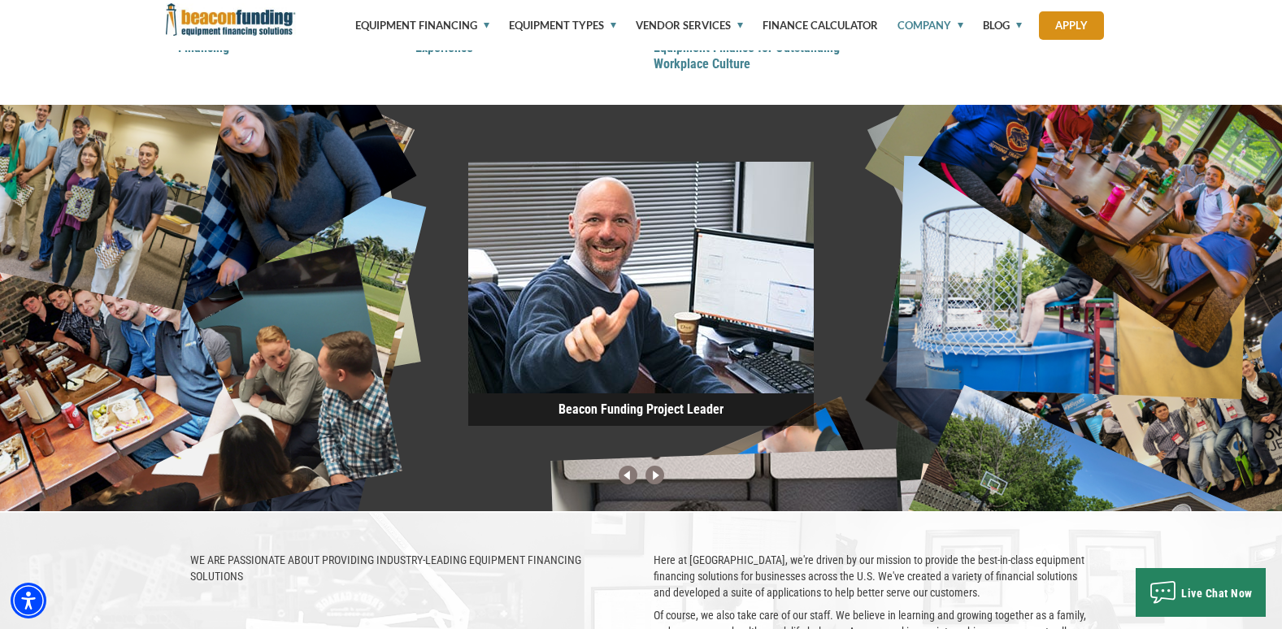
click at [655, 480] on img at bounding box center [654, 476] width 27 height 21
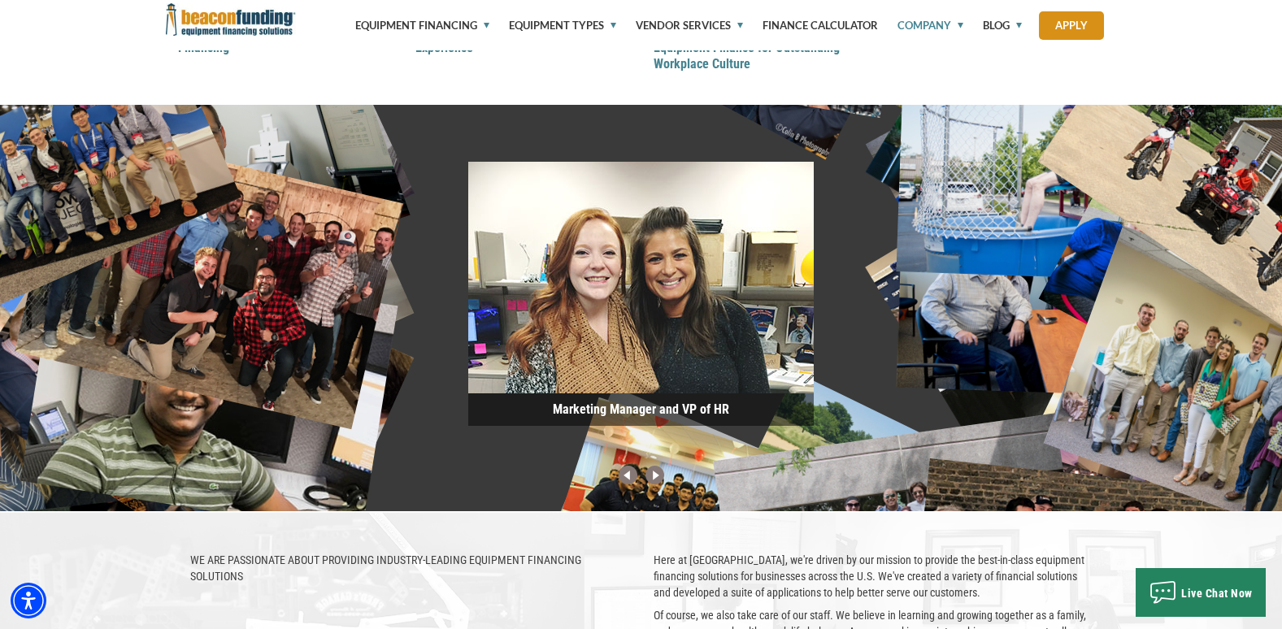
click at [655, 480] on img at bounding box center [654, 476] width 27 height 21
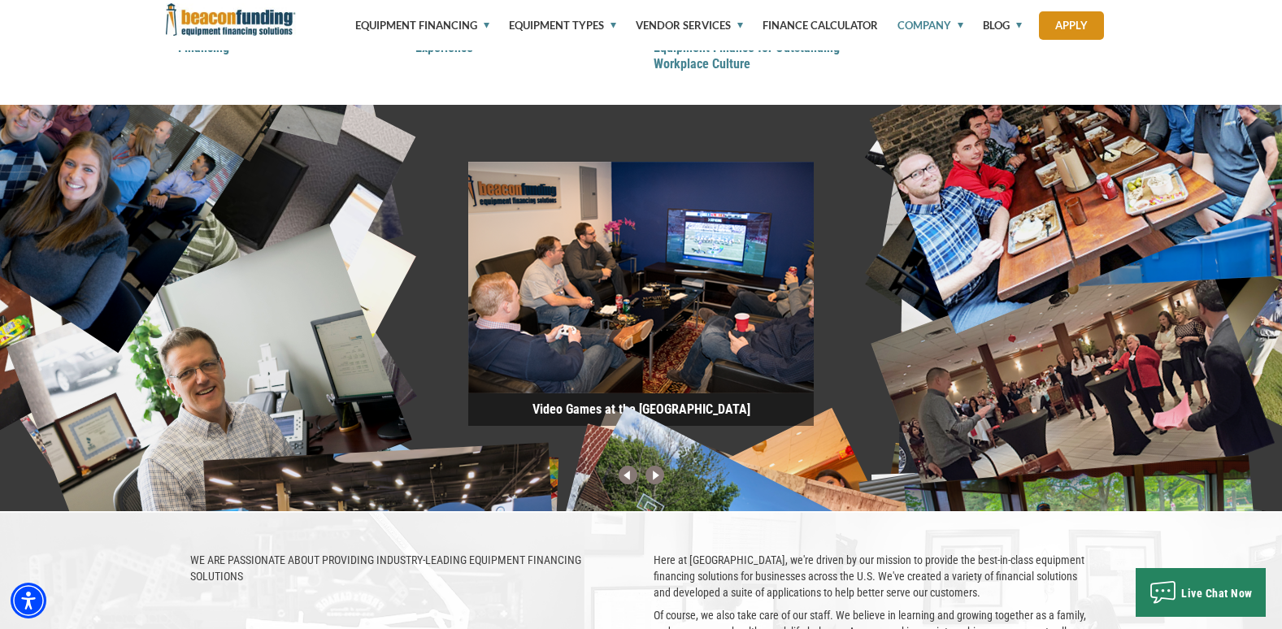
click at [655, 480] on img at bounding box center [654, 476] width 27 height 21
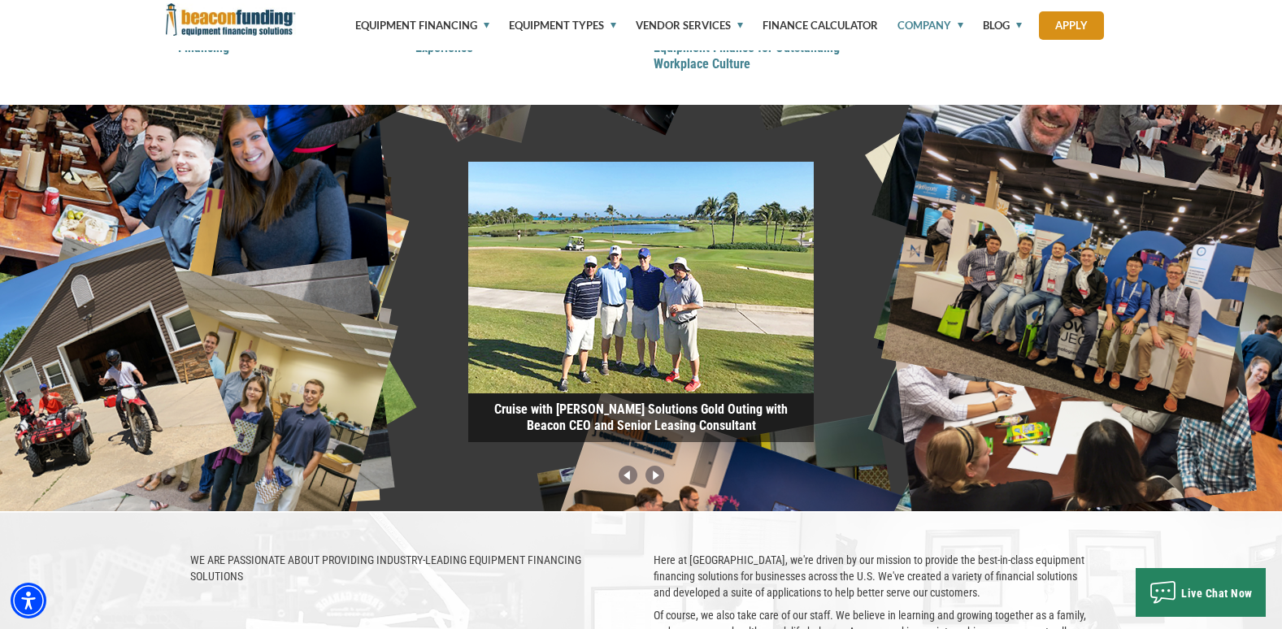
click at [655, 480] on img at bounding box center [654, 476] width 27 height 21
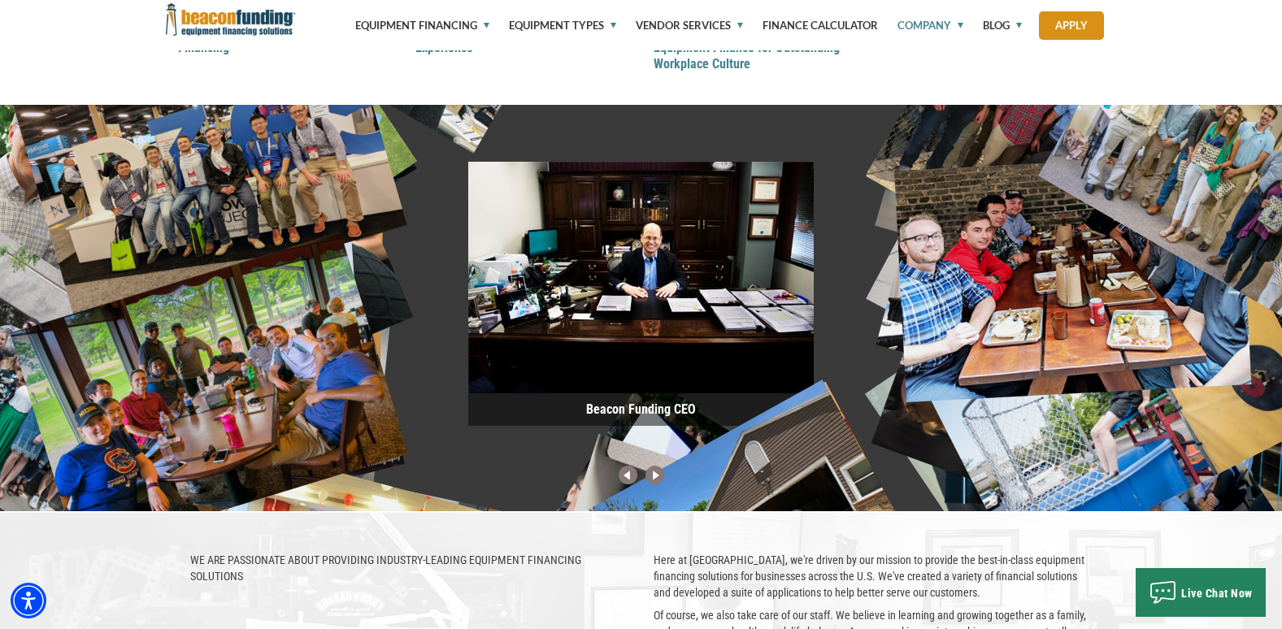
click at [655, 480] on img at bounding box center [654, 476] width 27 height 21
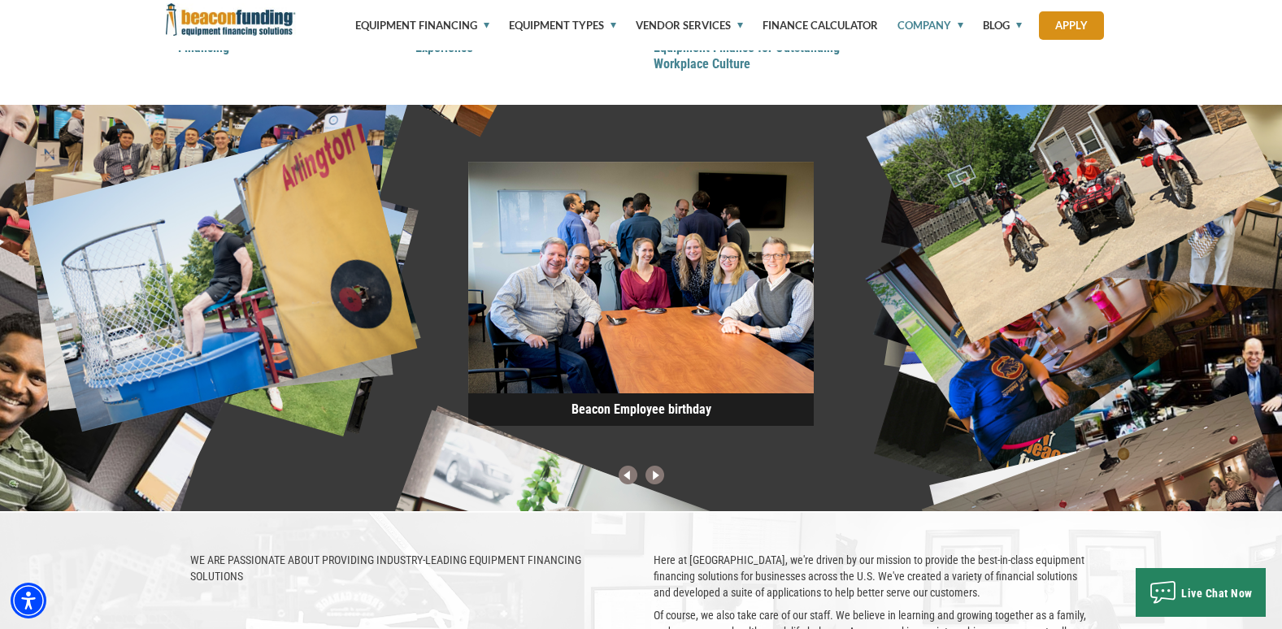
click at [655, 480] on img at bounding box center [654, 476] width 27 height 21
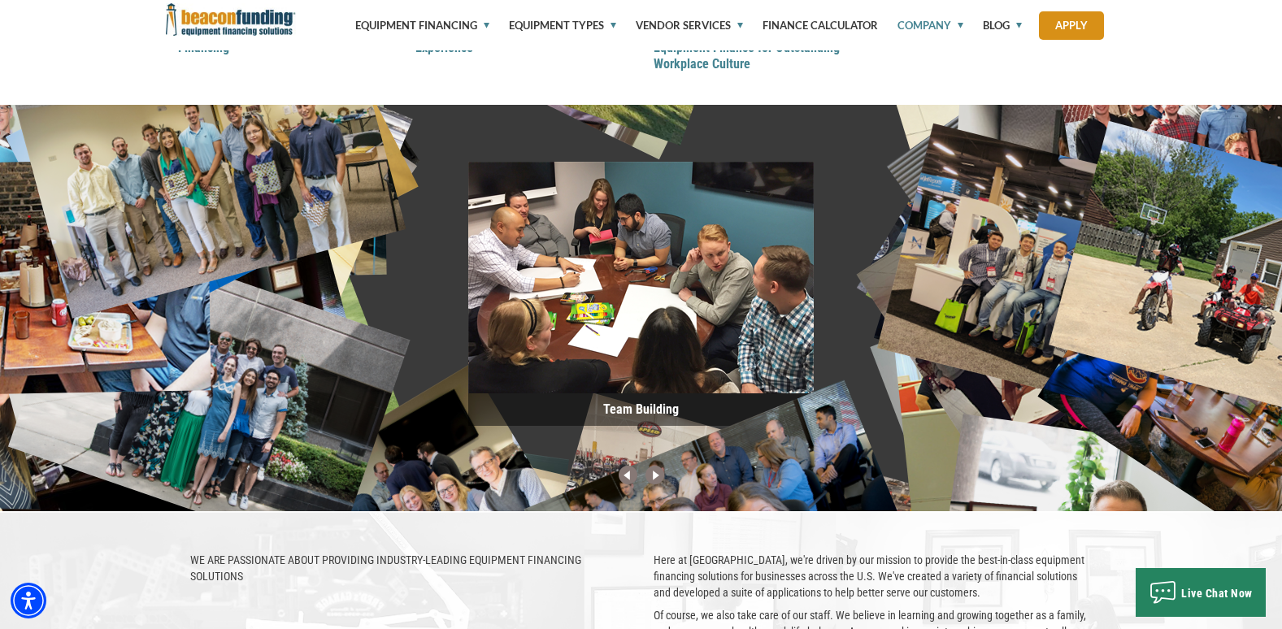
click at [655, 480] on img at bounding box center [654, 476] width 27 height 21
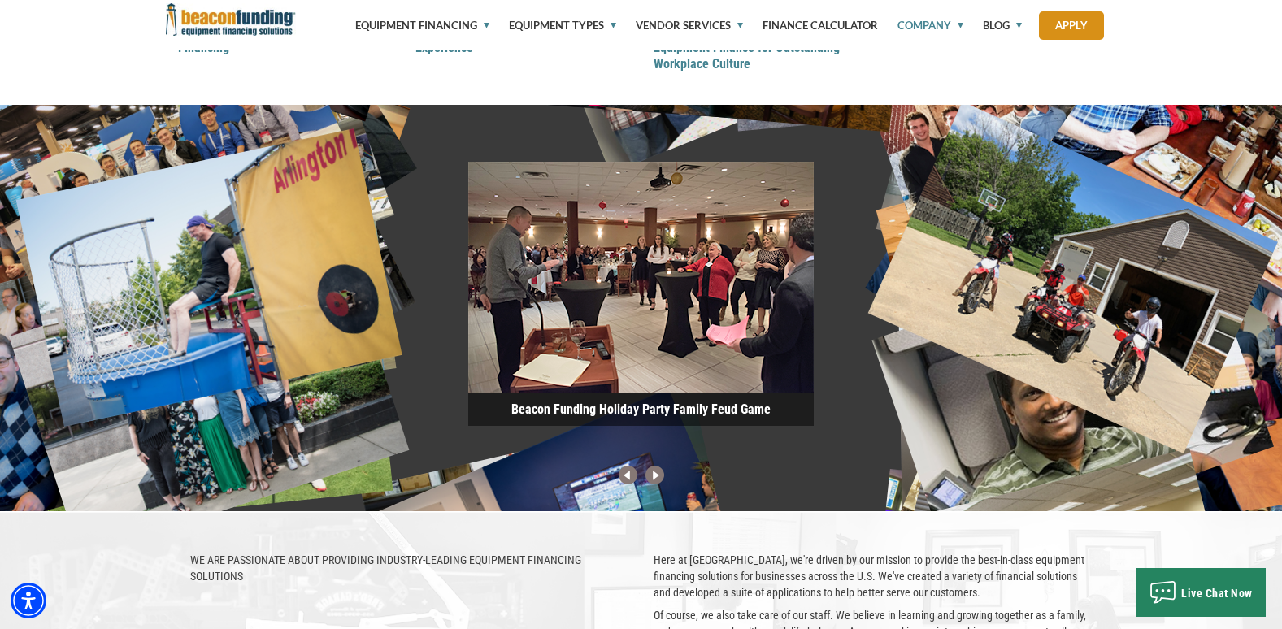
click at [655, 480] on img at bounding box center [654, 476] width 27 height 21
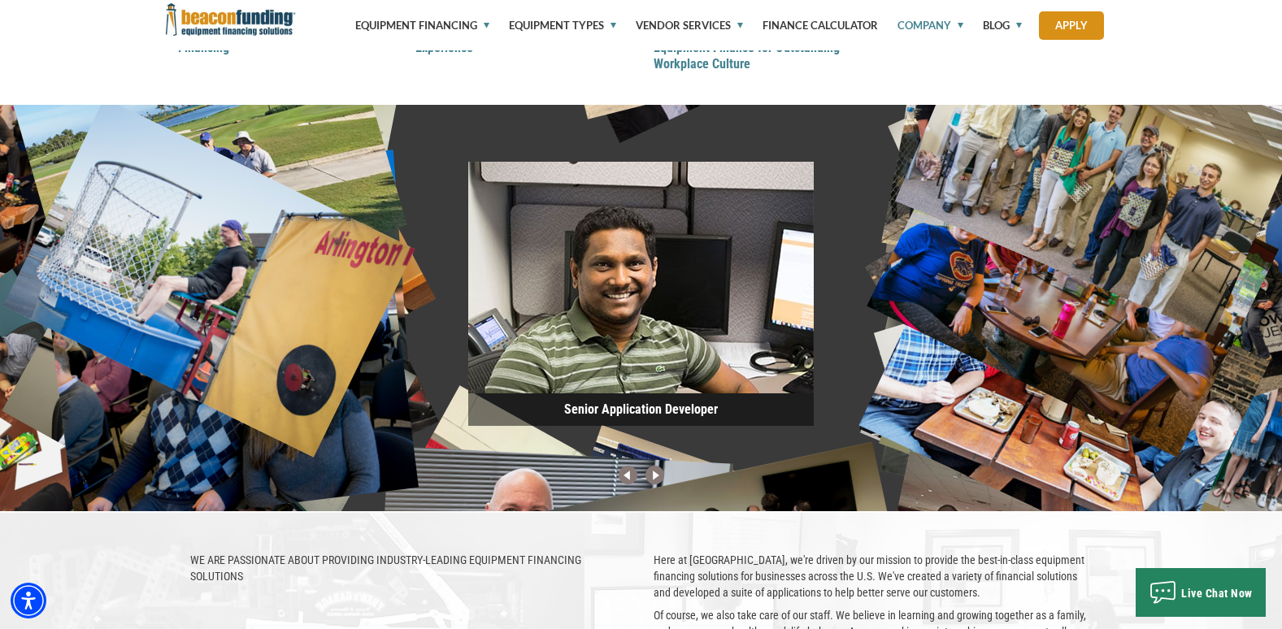
click at [655, 480] on img at bounding box center [654, 476] width 27 height 21
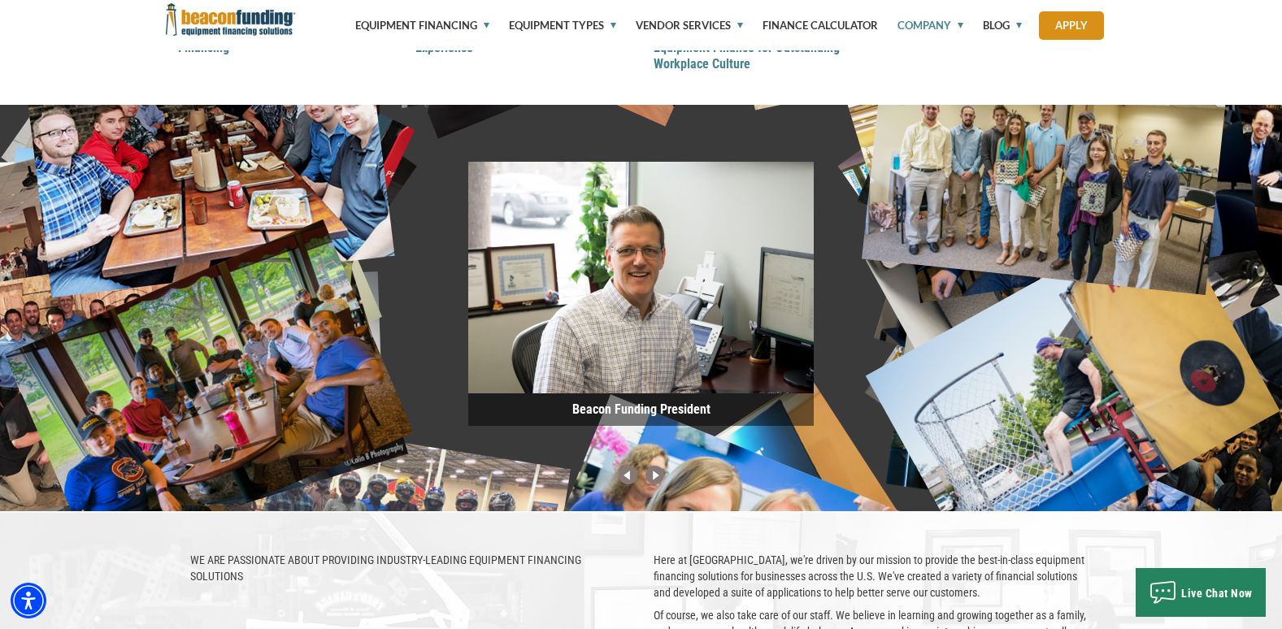
click at [655, 480] on img at bounding box center [654, 476] width 27 height 21
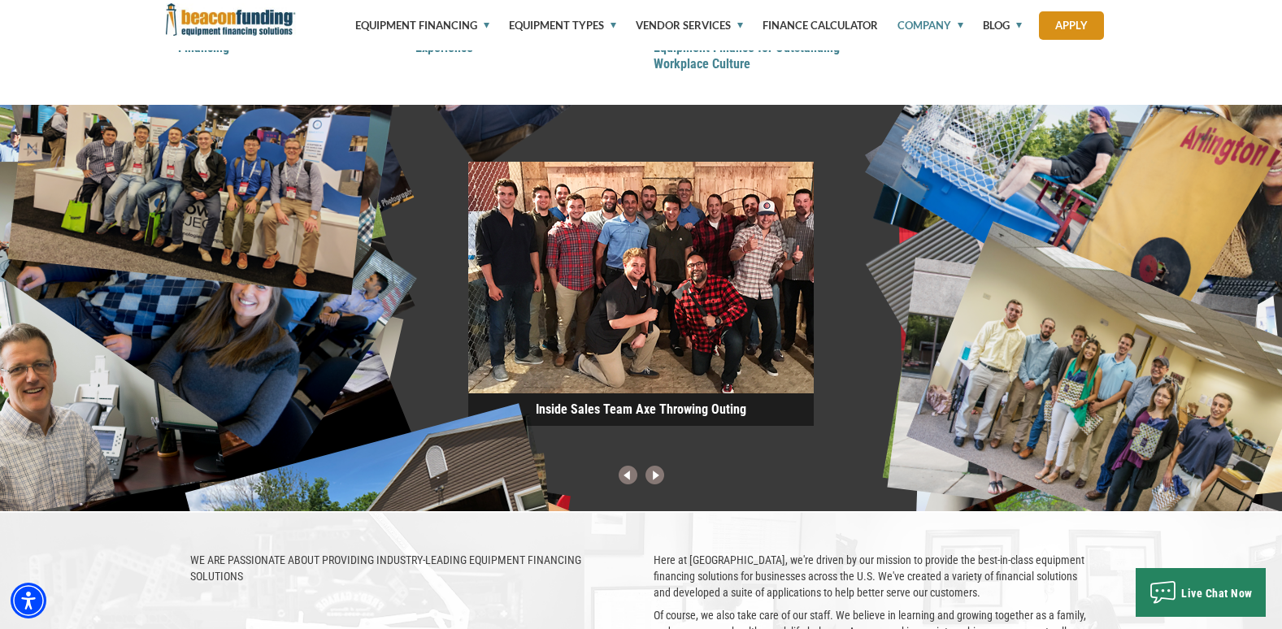
click at [655, 480] on img at bounding box center [654, 476] width 27 height 21
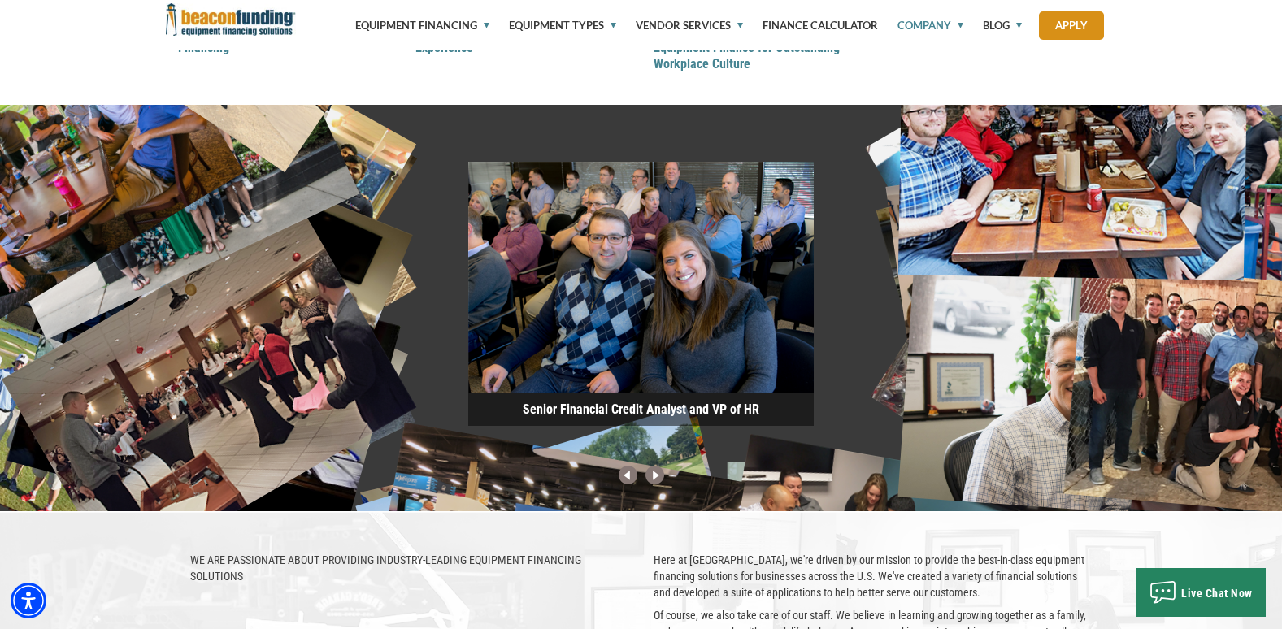
click at [655, 480] on img at bounding box center [654, 476] width 27 height 21
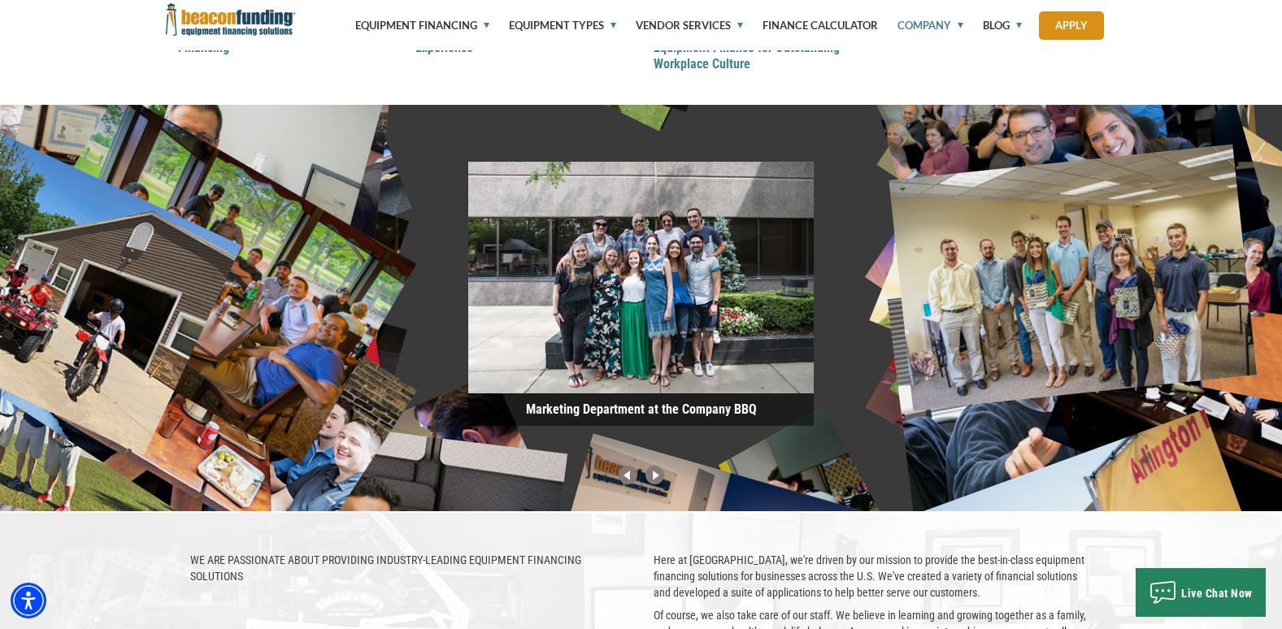
click at [655, 480] on img at bounding box center [654, 476] width 27 height 21
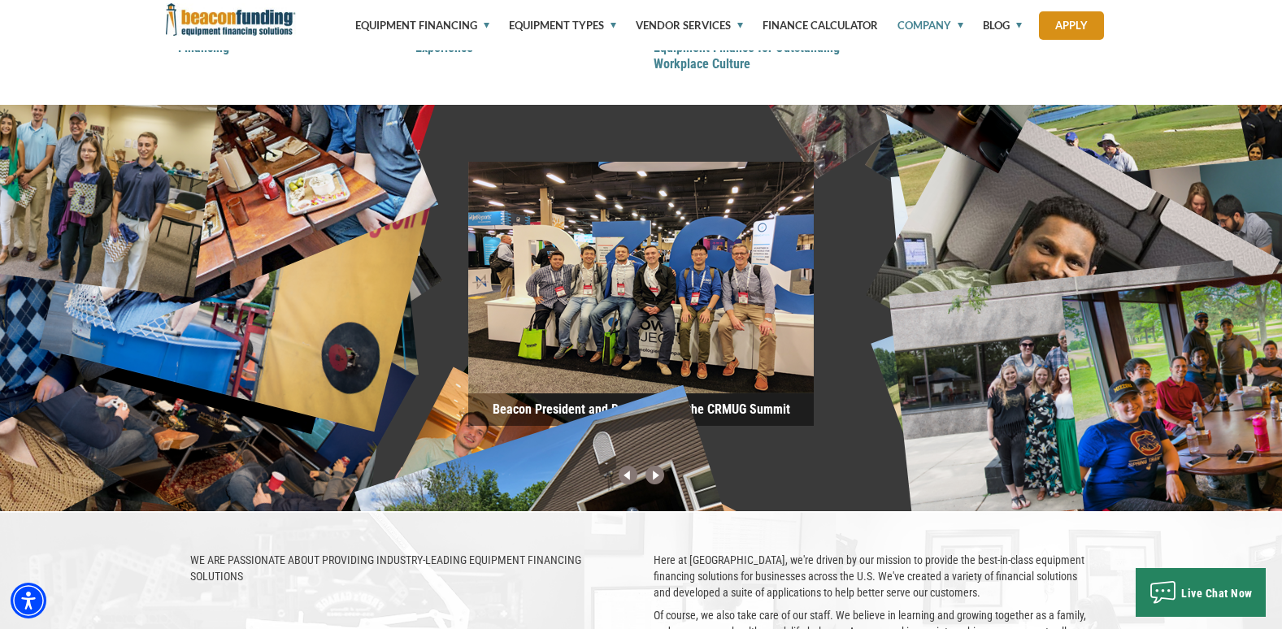
click at [655, 480] on img at bounding box center [654, 476] width 27 height 21
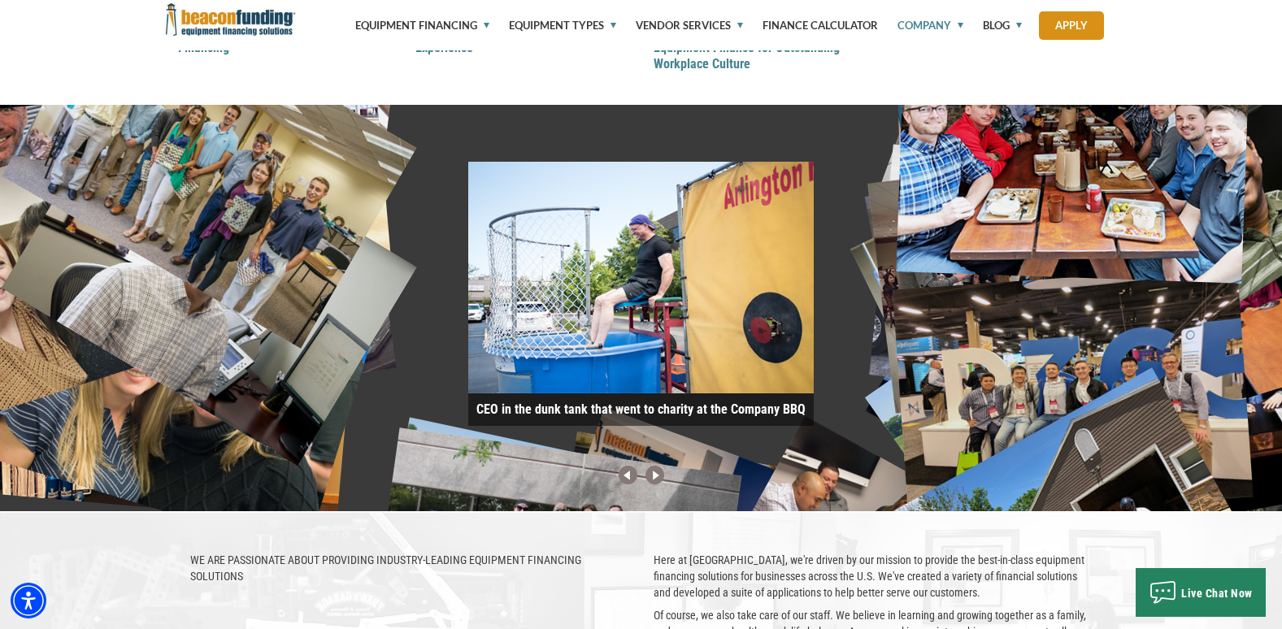
click at [655, 480] on img at bounding box center [654, 476] width 27 height 21
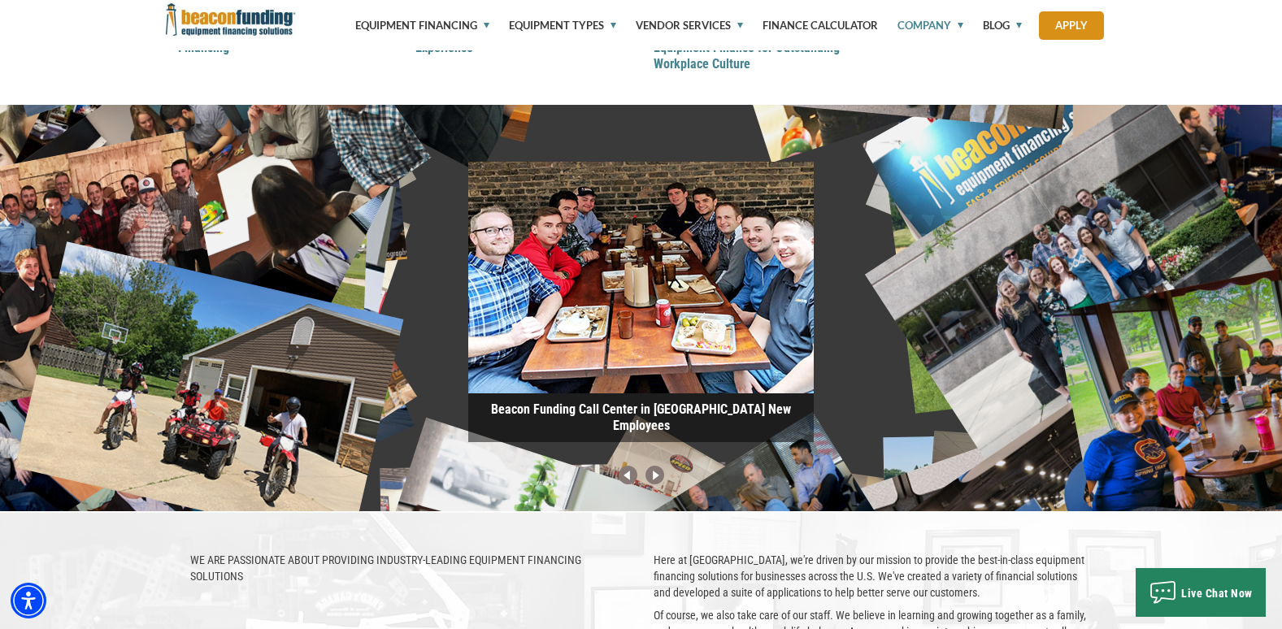
click at [655, 480] on img at bounding box center [654, 476] width 27 height 21
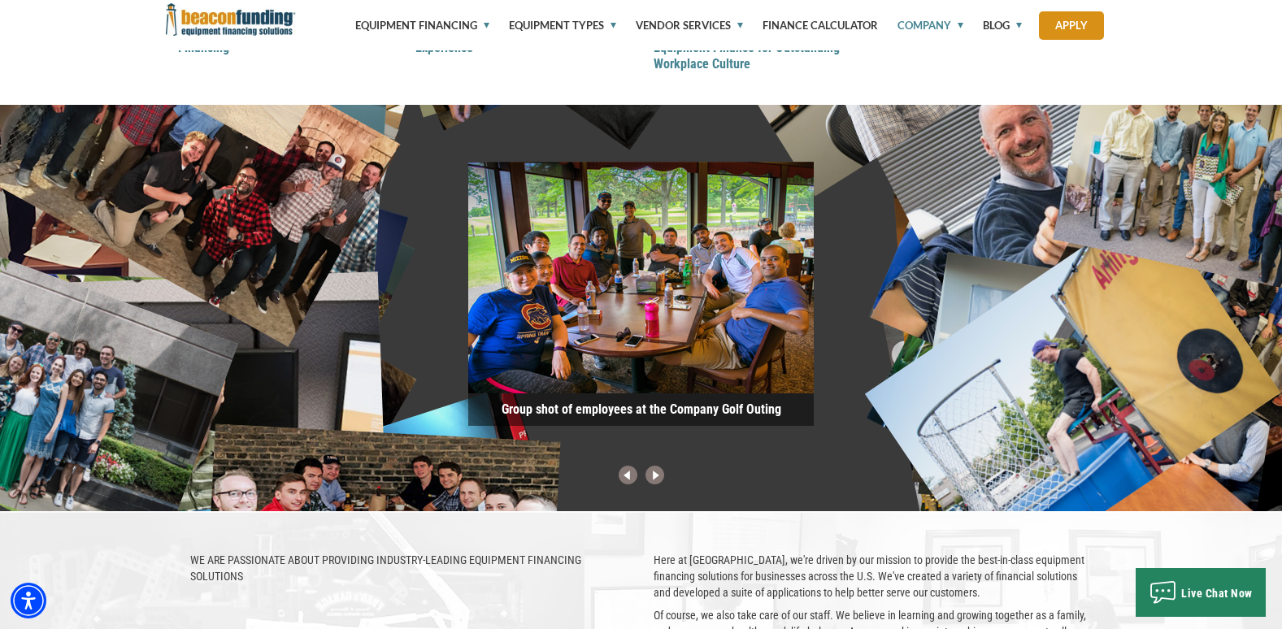
click at [655, 480] on img at bounding box center [654, 476] width 27 height 21
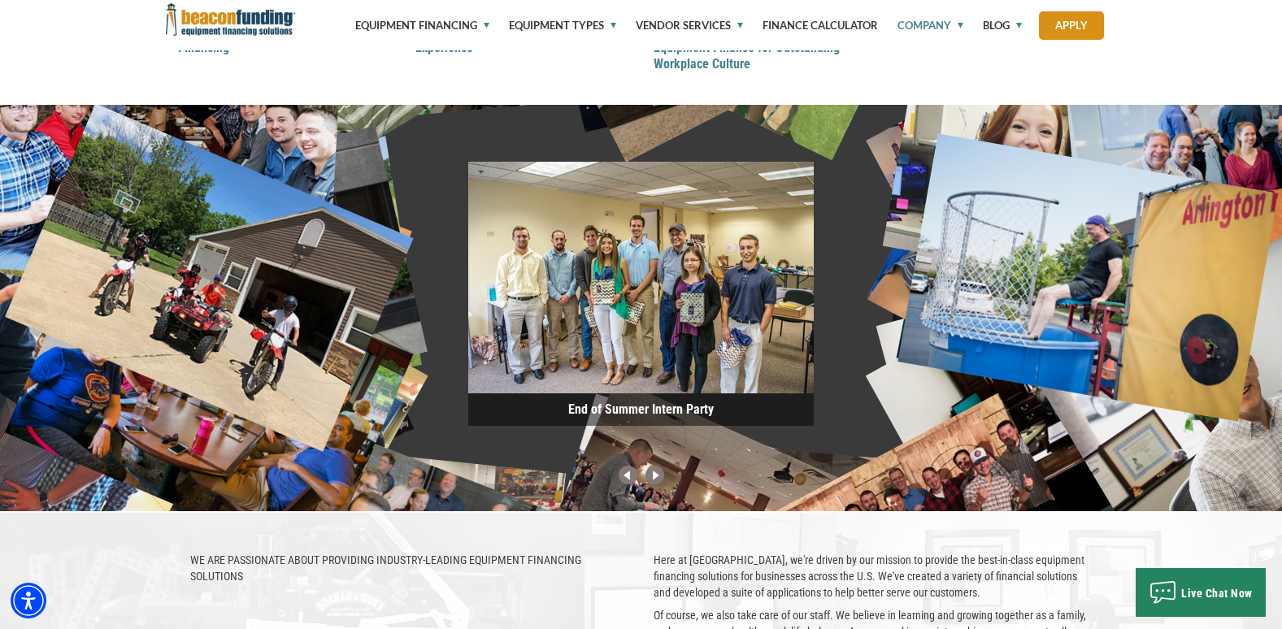
click at [655, 480] on img at bounding box center [654, 476] width 27 height 21
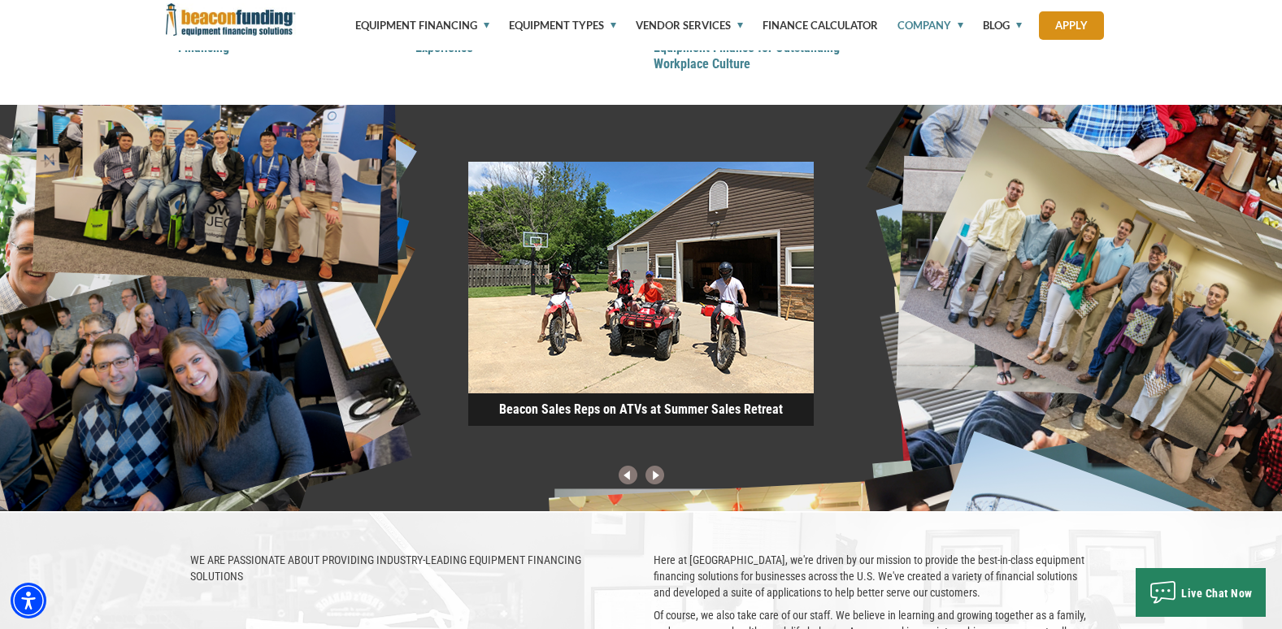
click at [655, 480] on img at bounding box center [654, 476] width 27 height 21
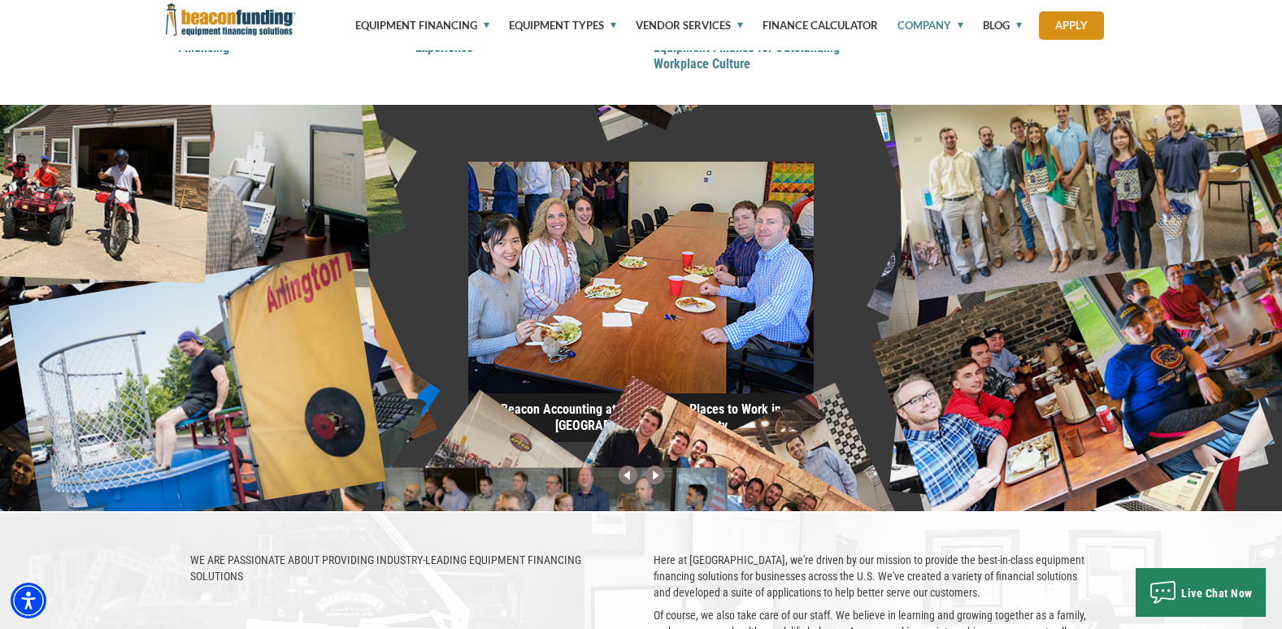
click at [655, 480] on img at bounding box center [654, 476] width 27 height 21
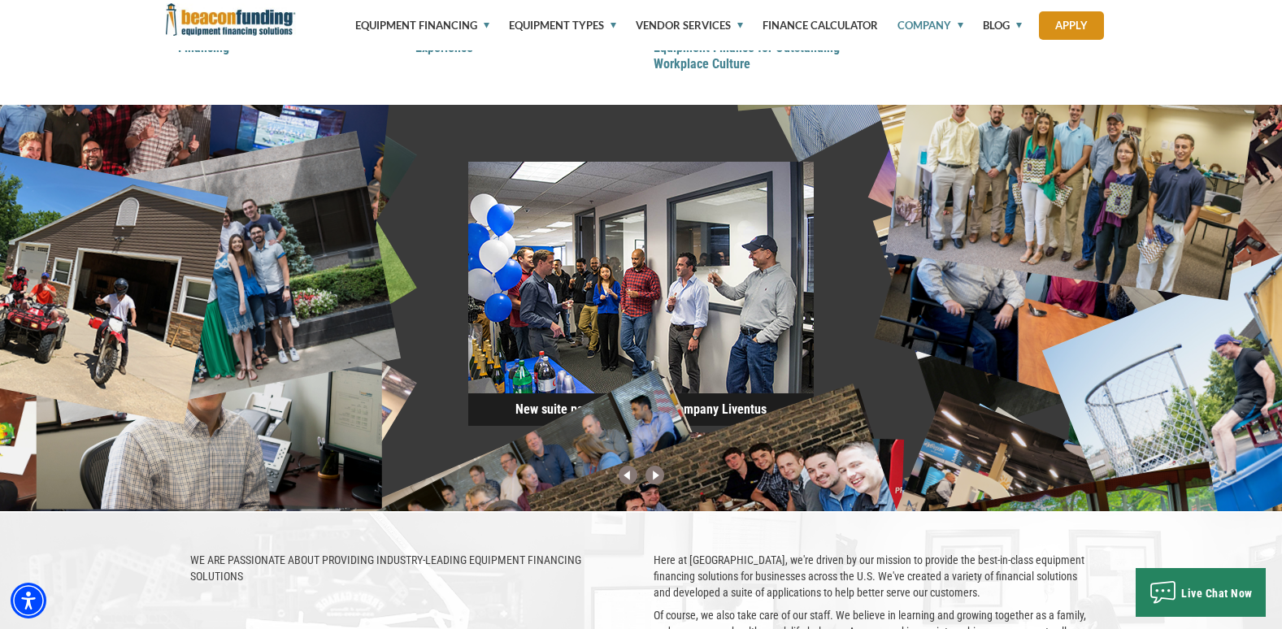
click at [655, 480] on img at bounding box center [654, 476] width 27 height 21
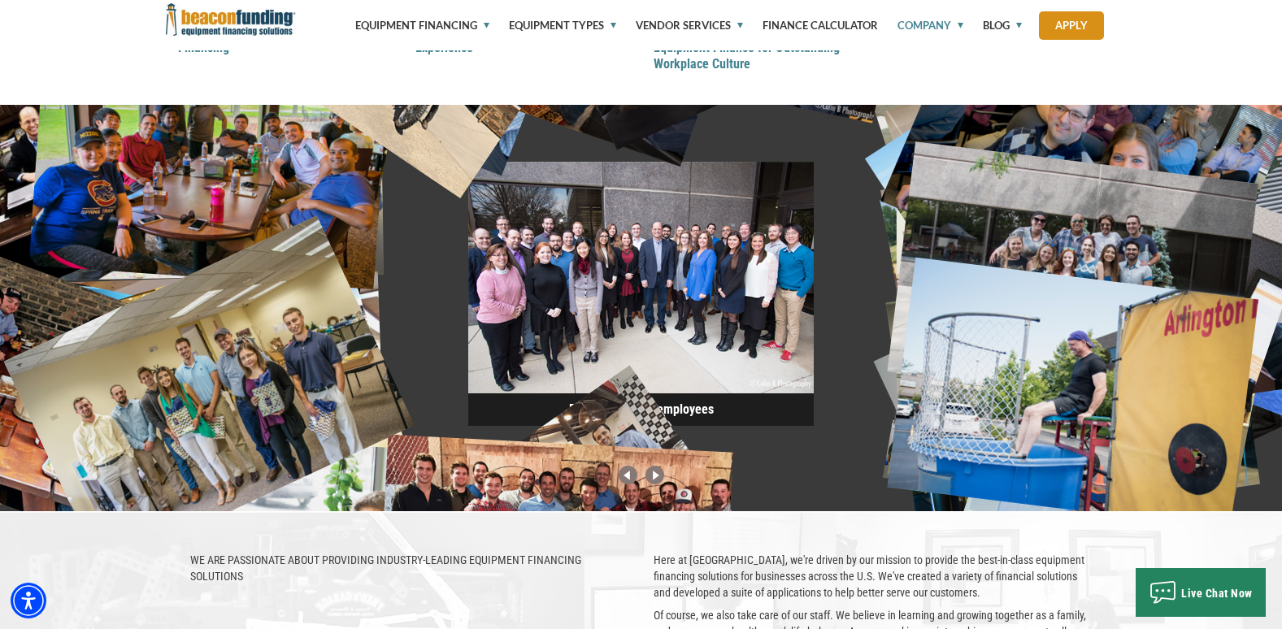
click at [655, 480] on img at bounding box center [654, 476] width 27 height 21
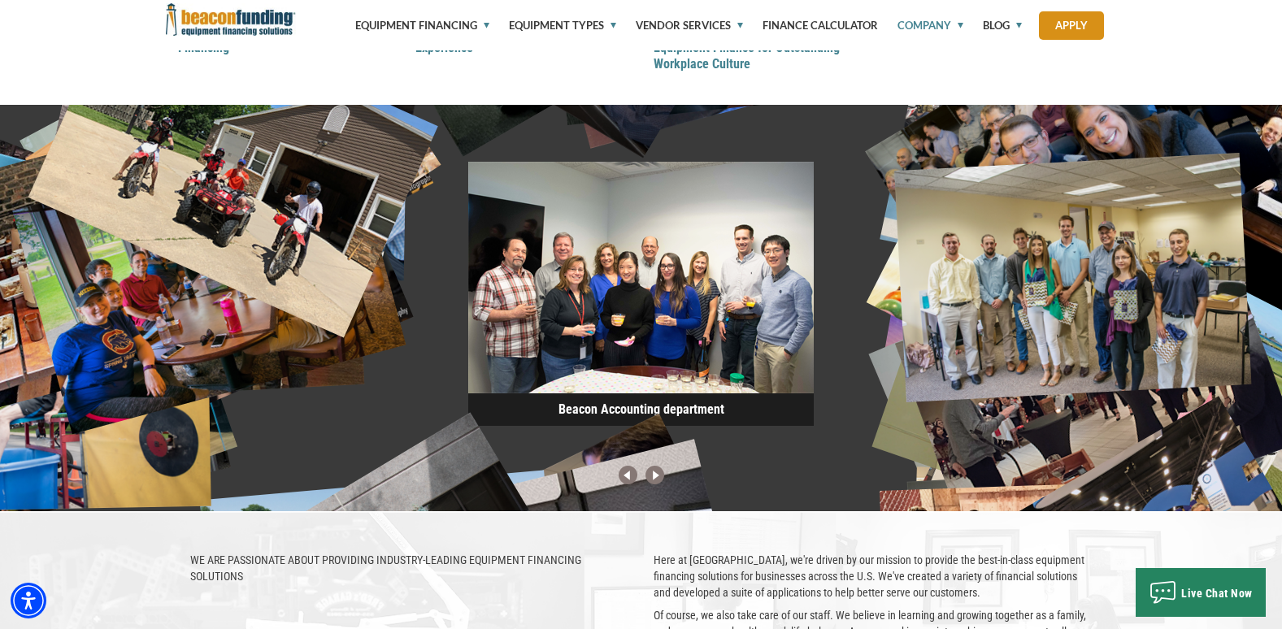
click at [655, 480] on img at bounding box center [654, 476] width 27 height 21
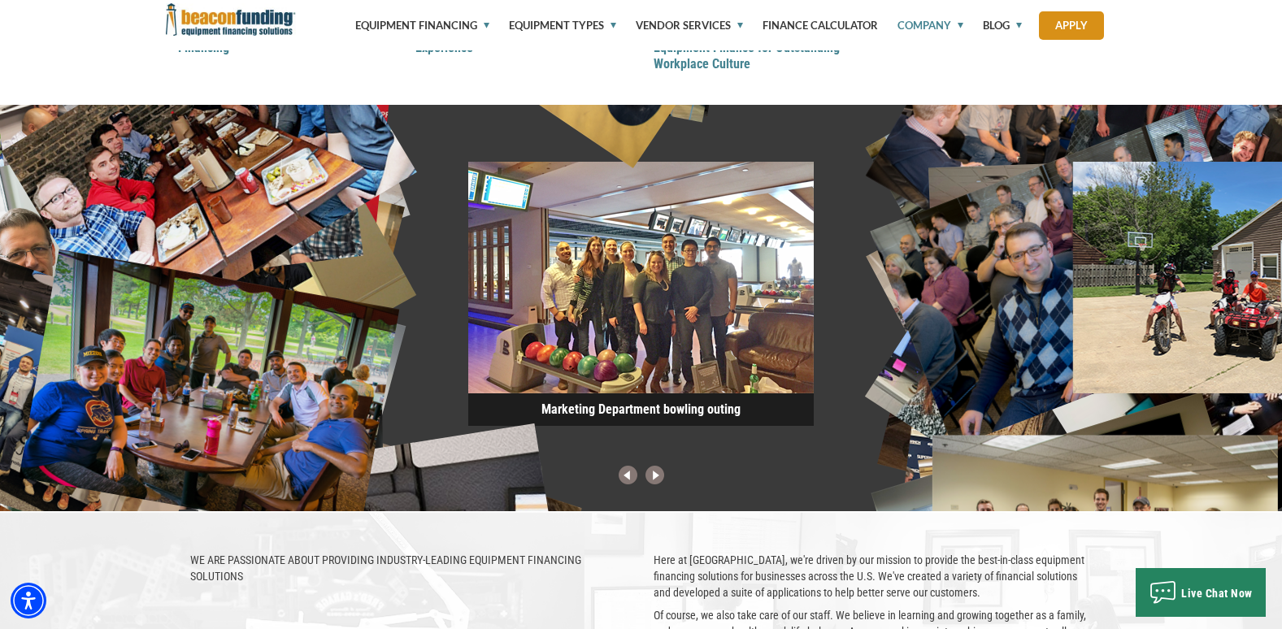
click at [655, 480] on img at bounding box center [654, 476] width 27 height 21
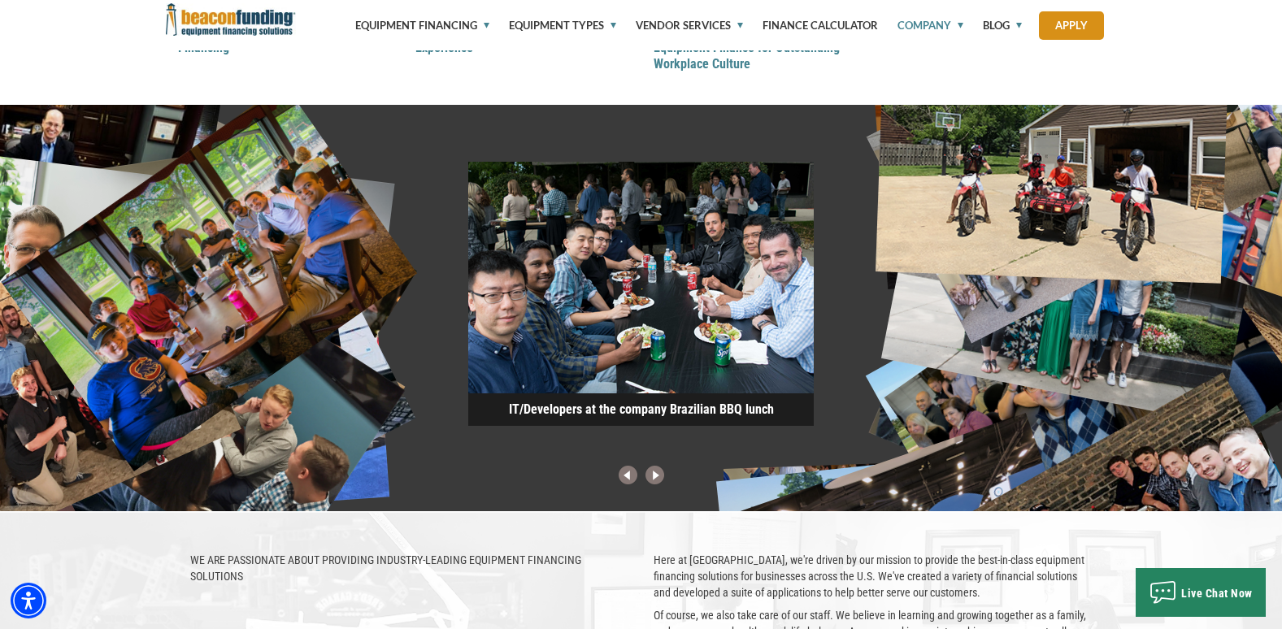
click at [655, 480] on img at bounding box center [654, 476] width 27 height 21
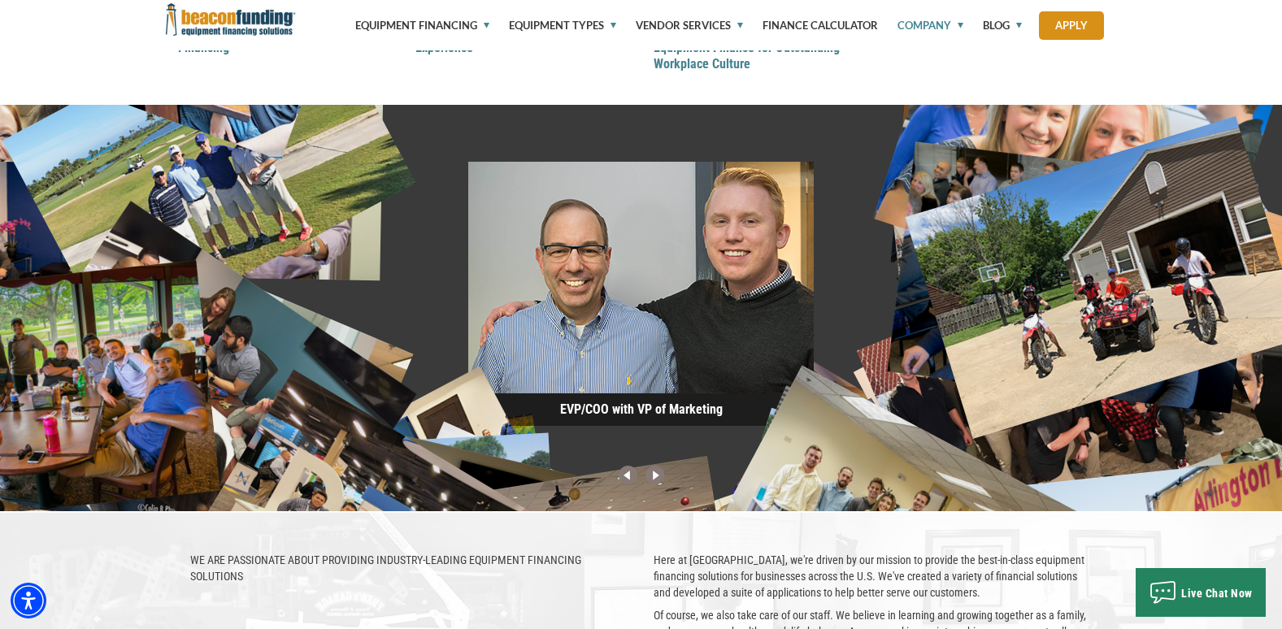
click at [655, 480] on img at bounding box center [654, 476] width 27 height 21
